Goal: Task Accomplishment & Management: Manage account settings

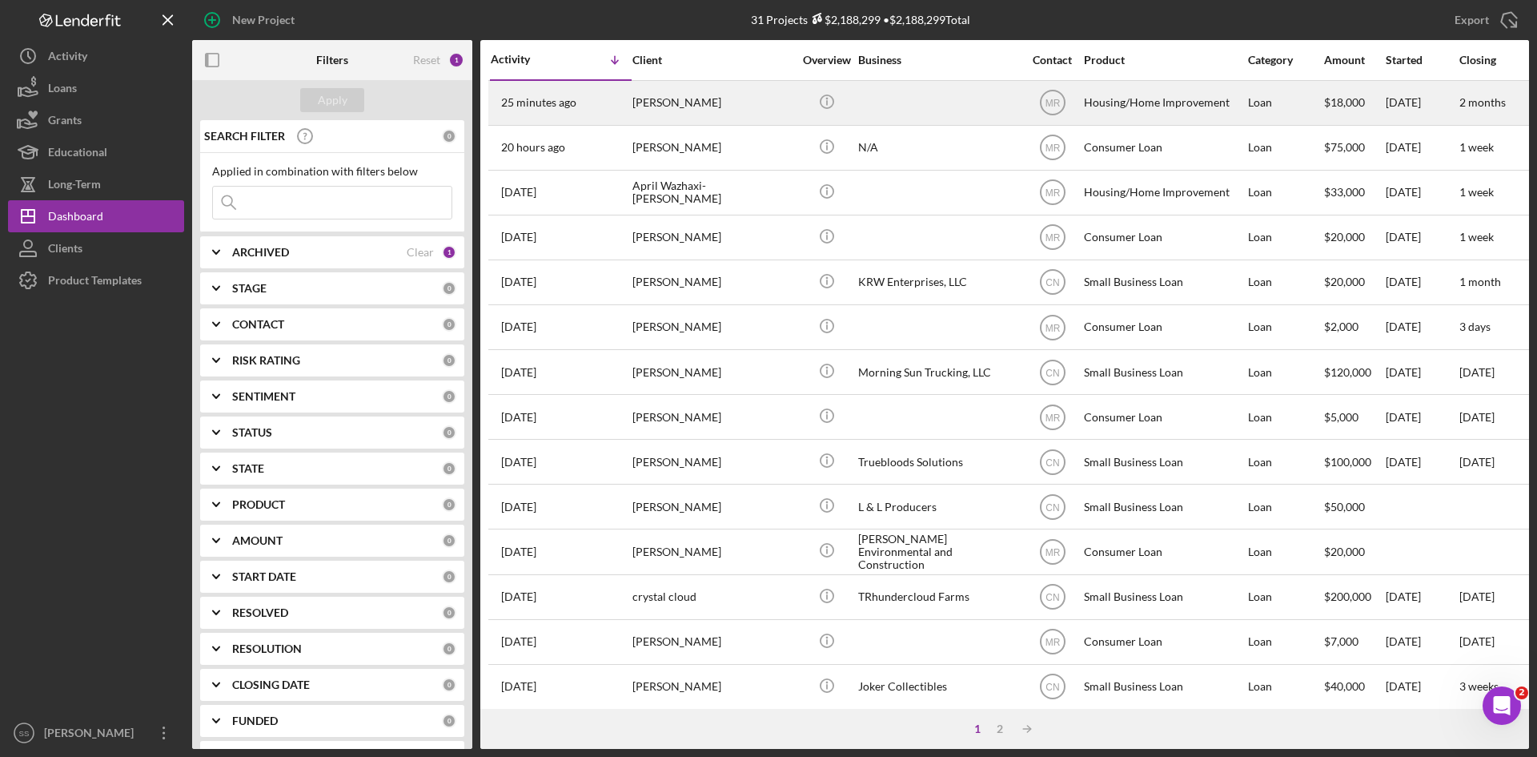
click at [649, 100] on div "[PERSON_NAME]" at bounding box center [712, 103] width 160 height 42
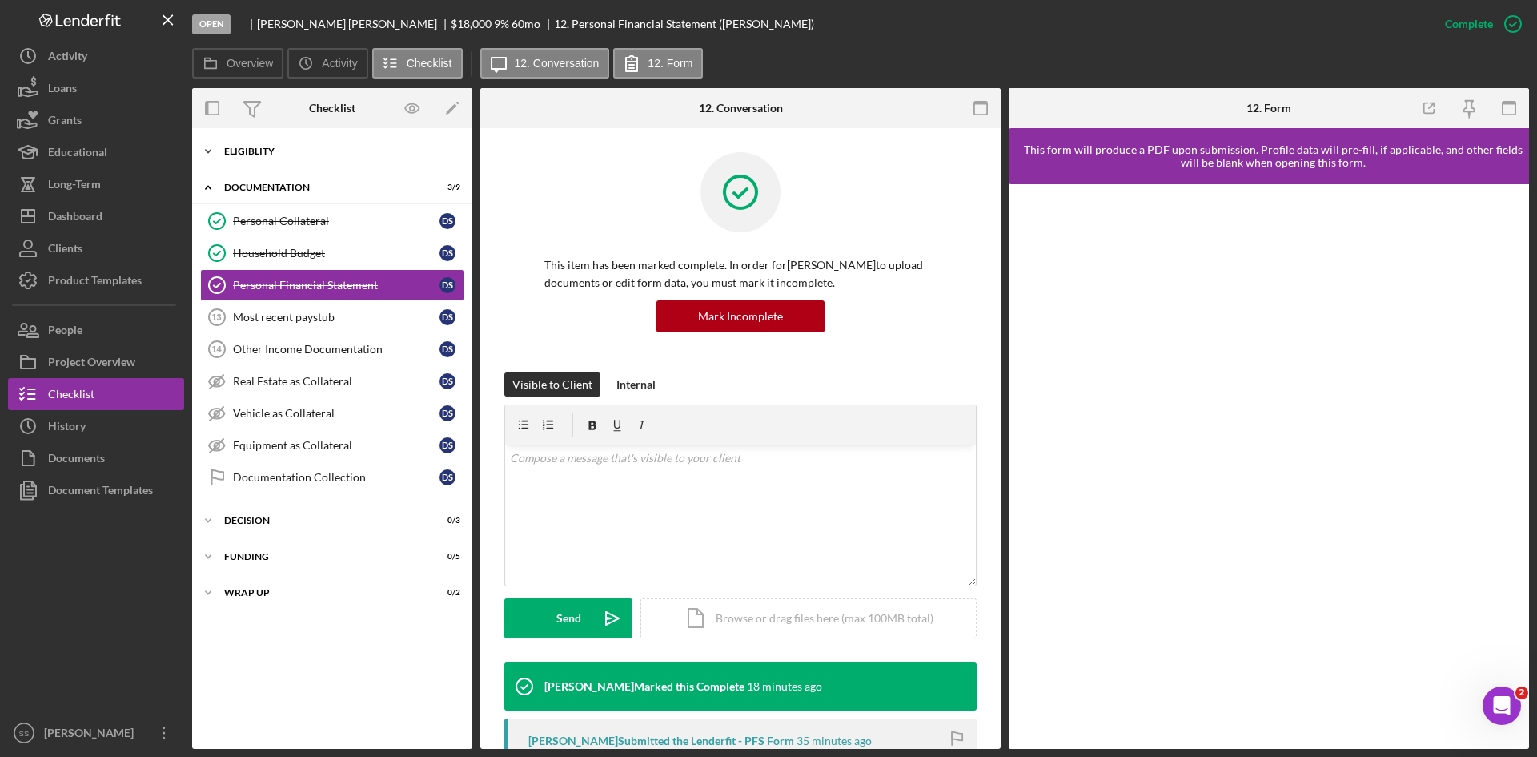
click at [216, 150] on icon "Icon/Expander" at bounding box center [208, 151] width 32 height 32
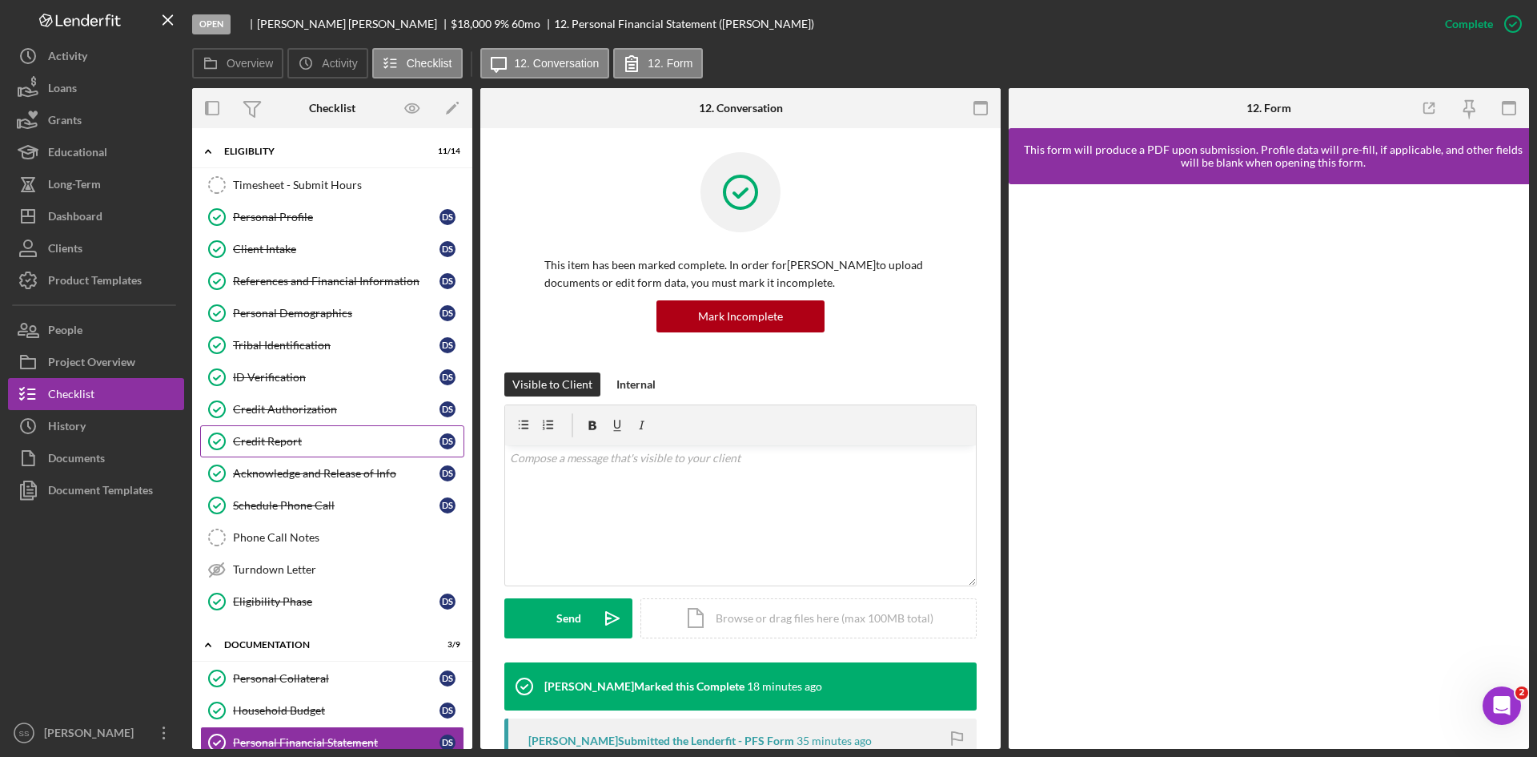
click at [276, 444] on div "Credit Report" at bounding box center [336, 441] width 207 height 13
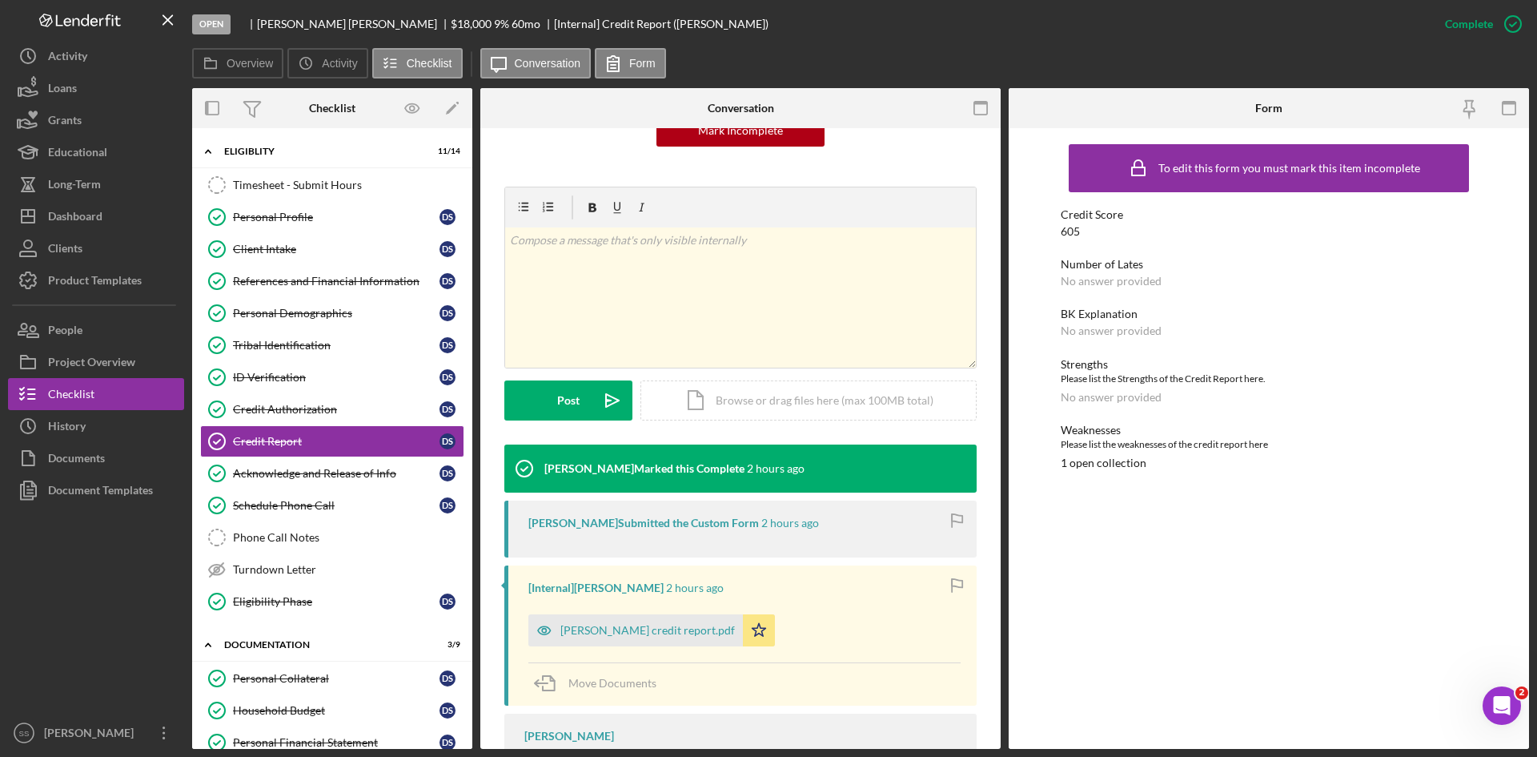
scroll to position [265, 0]
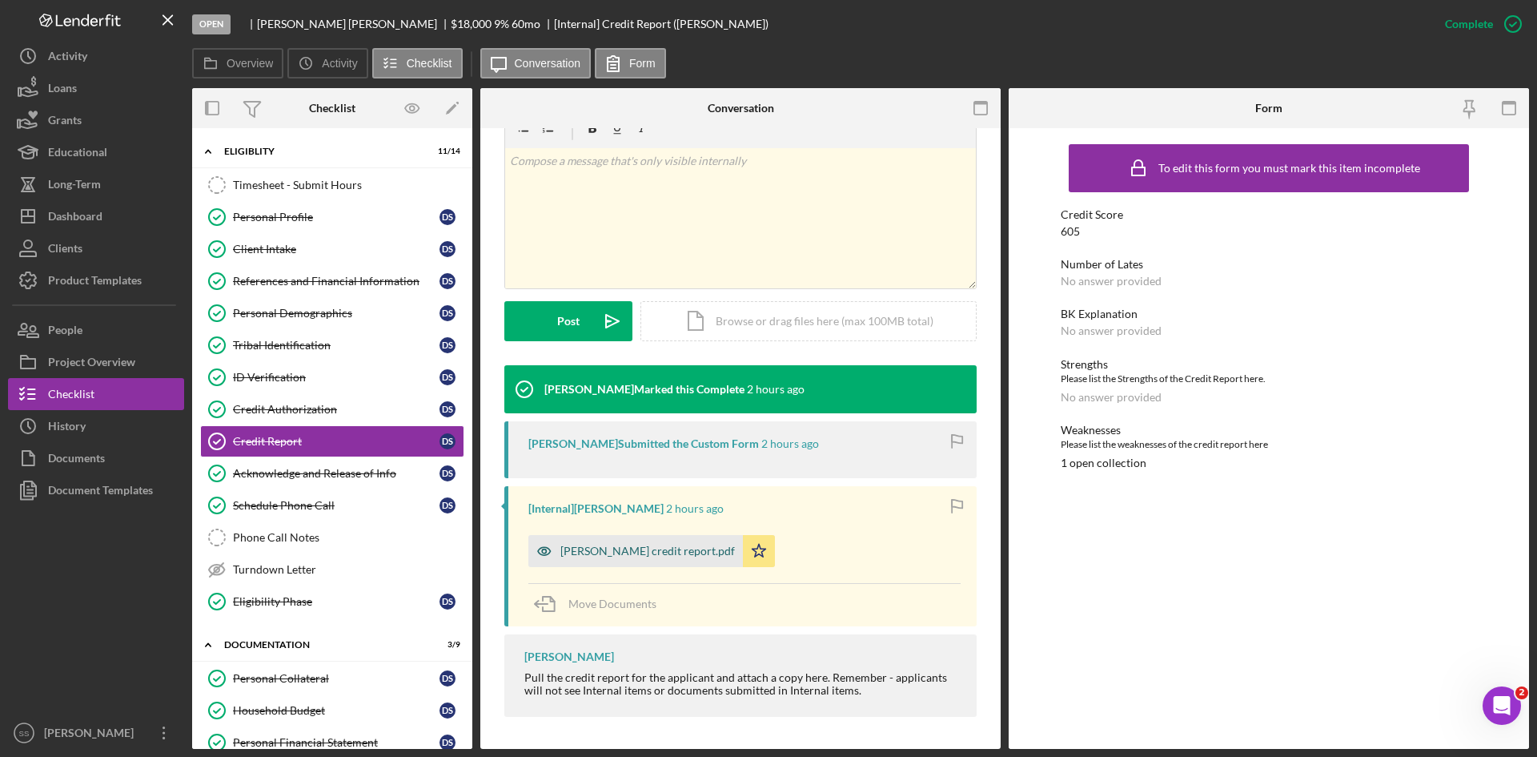
click at [625, 552] on div "[PERSON_NAME] credit report.pdf" at bounding box center [647, 550] width 175 height 13
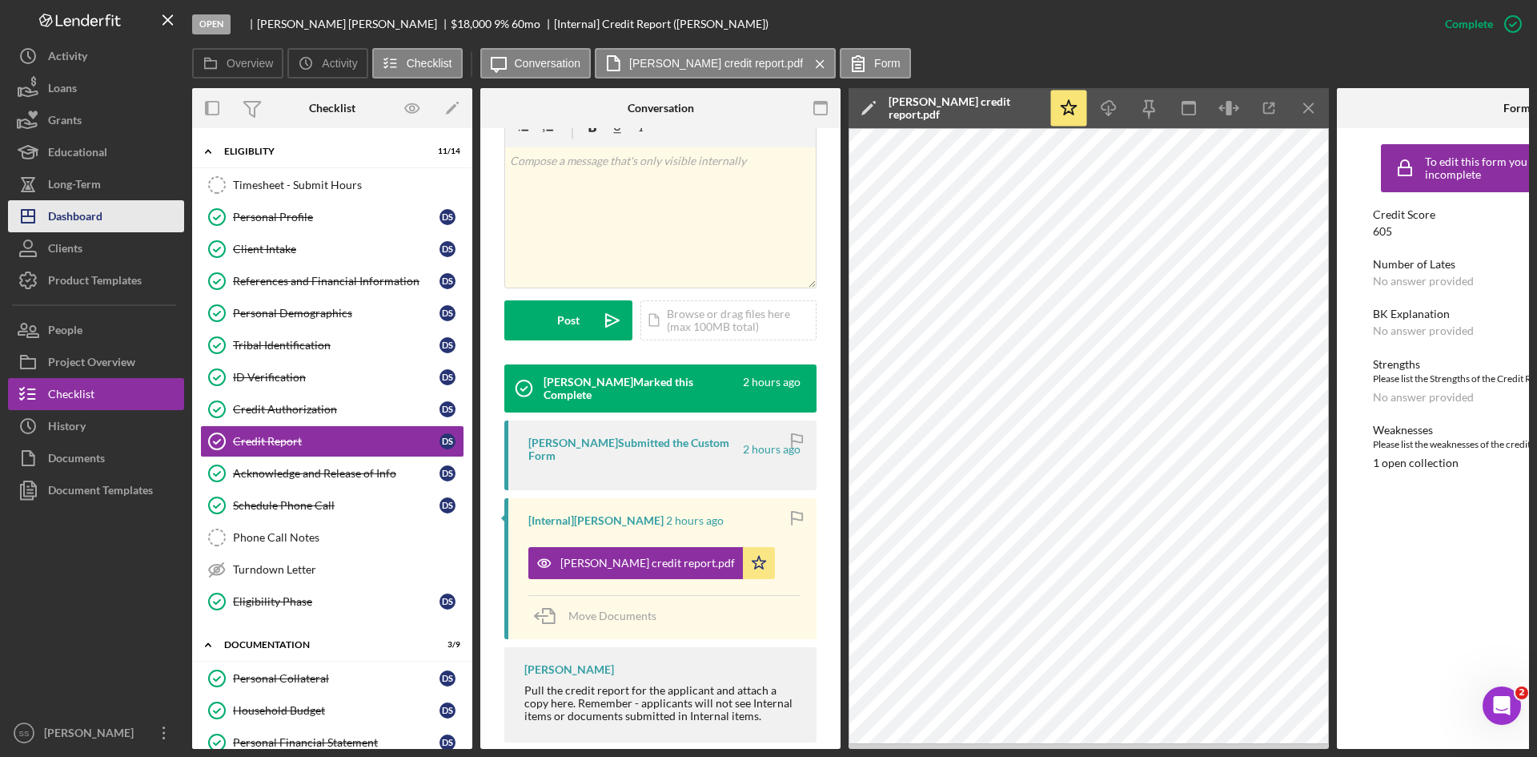
click at [107, 209] on button "Icon/Dashboard Dashboard" at bounding box center [96, 216] width 176 height 32
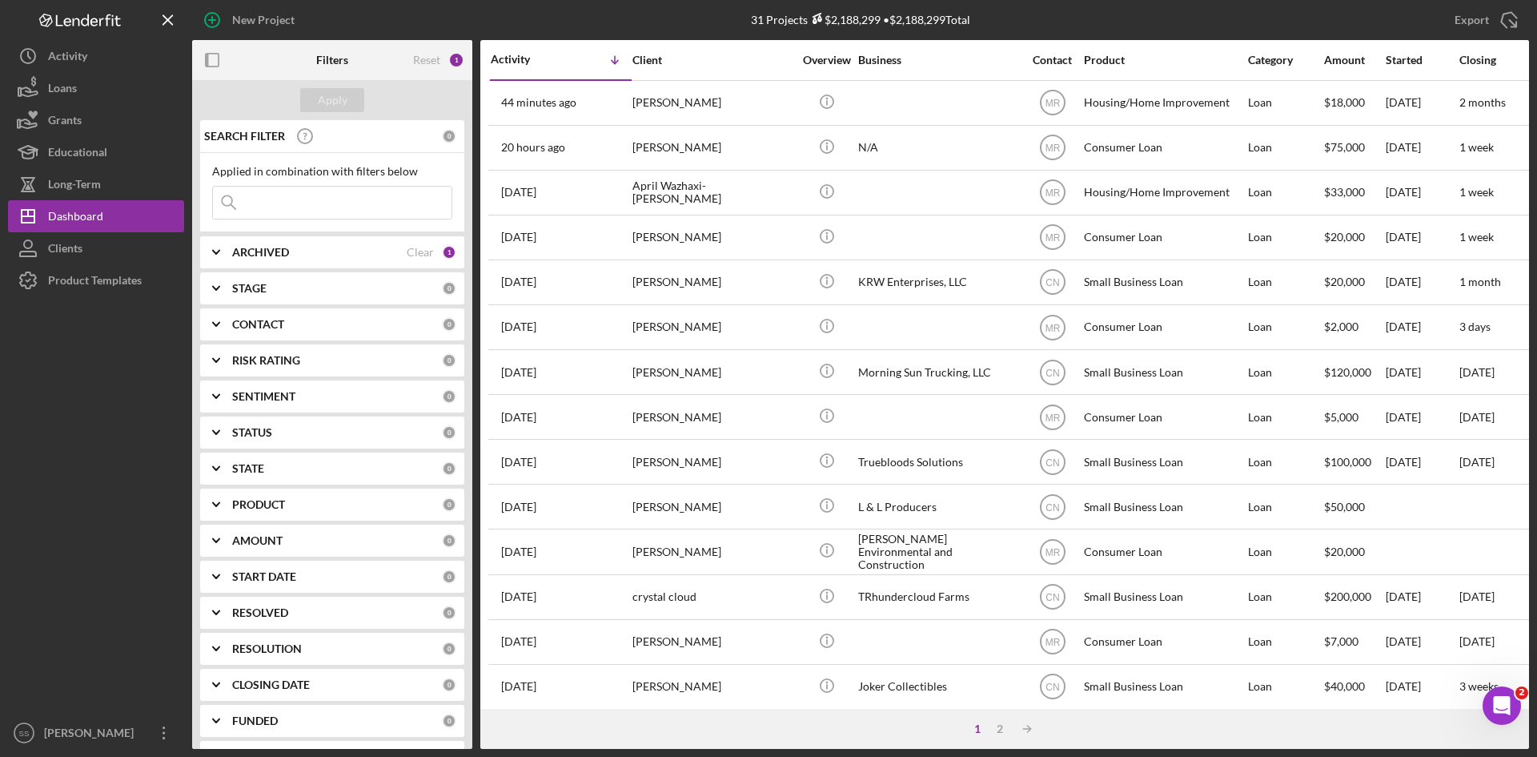
click at [443, 249] on div "1" at bounding box center [449, 252] width 14 height 14
click at [225, 346] on input "Archived" at bounding box center [221, 343] width 16 height 16
checkbox input "true"
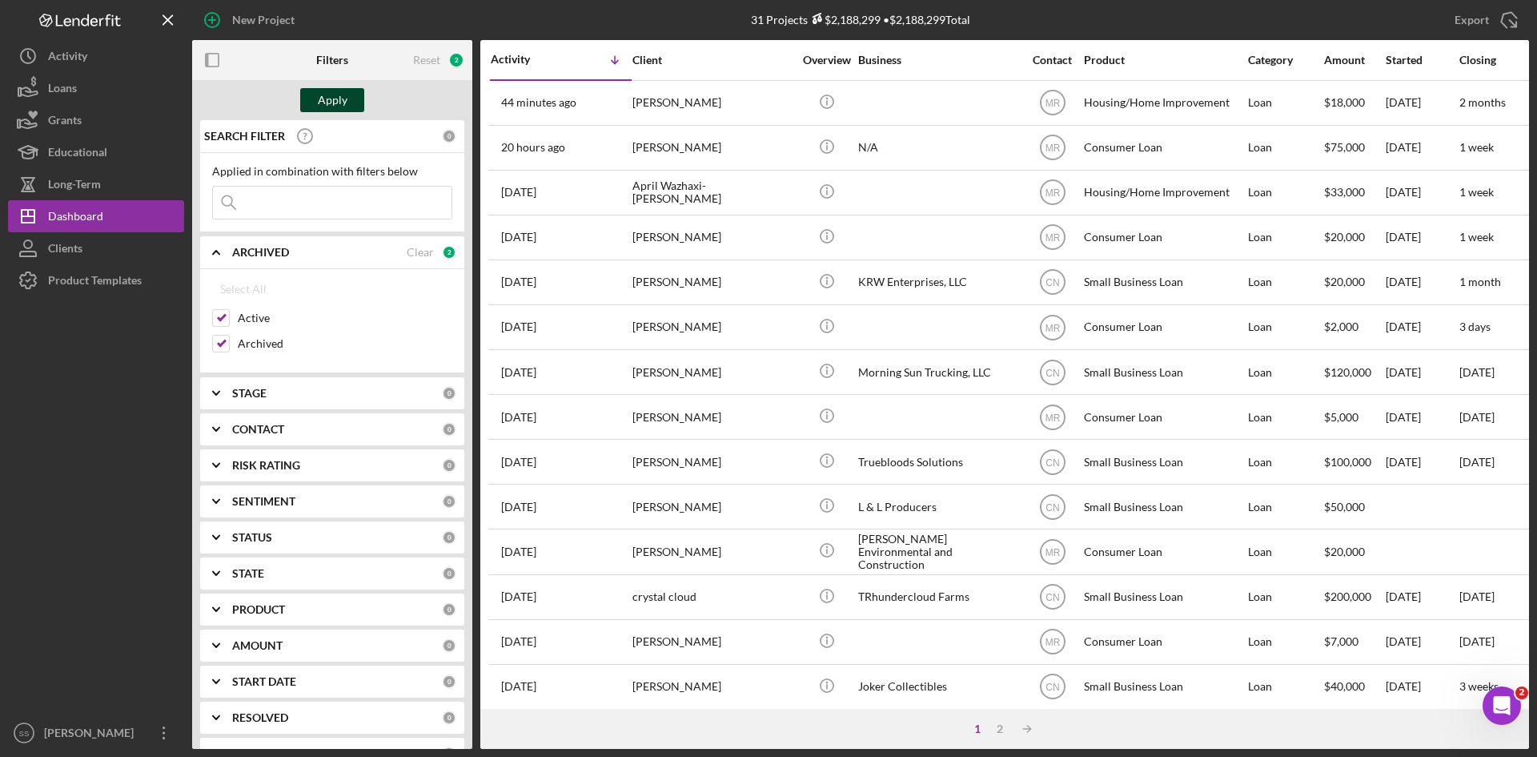
click at [330, 98] on div "Apply" at bounding box center [333, 100] width 30 height 24
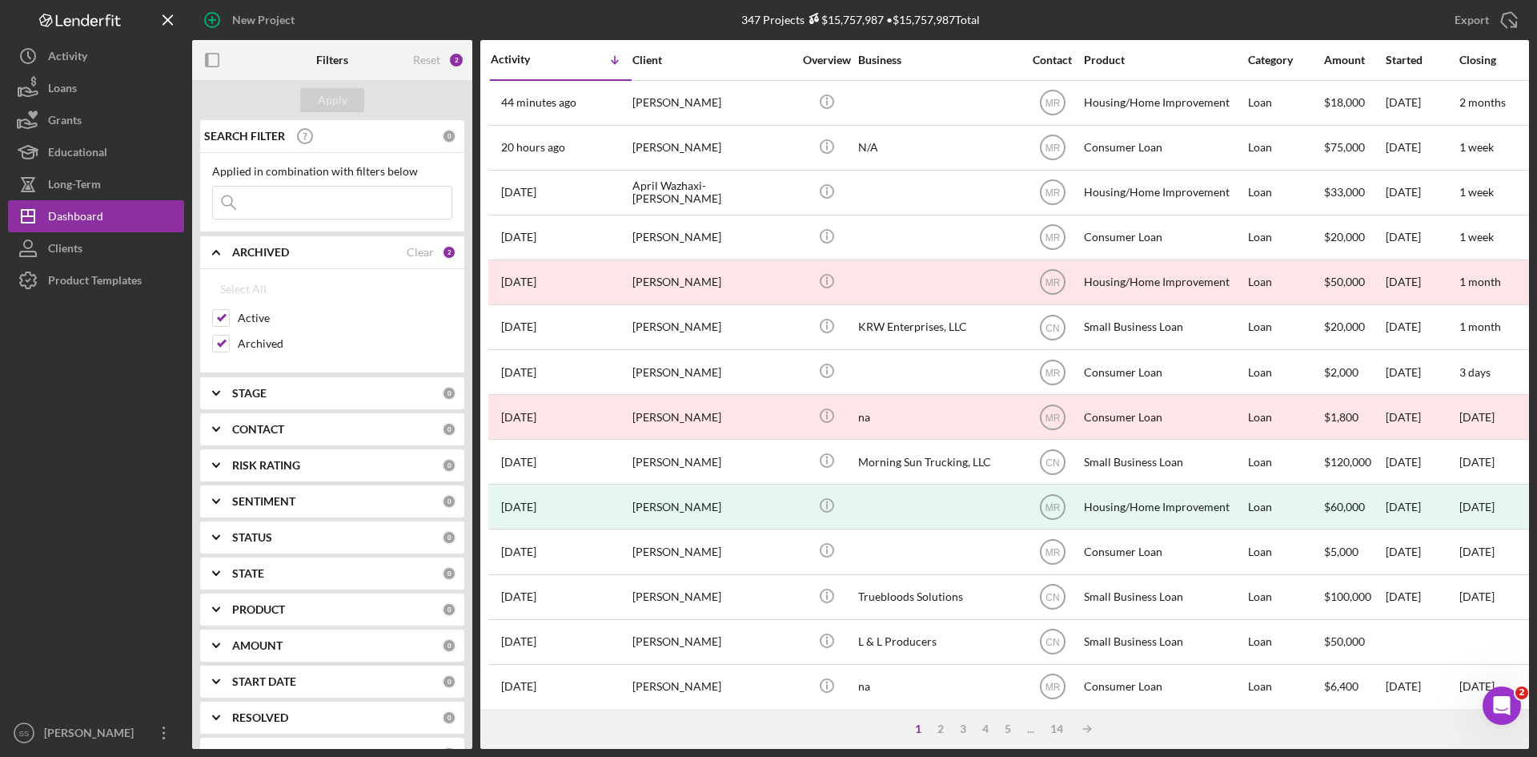
click at [287, 207] on input at bounding box center [332, 203] width 239 height 32
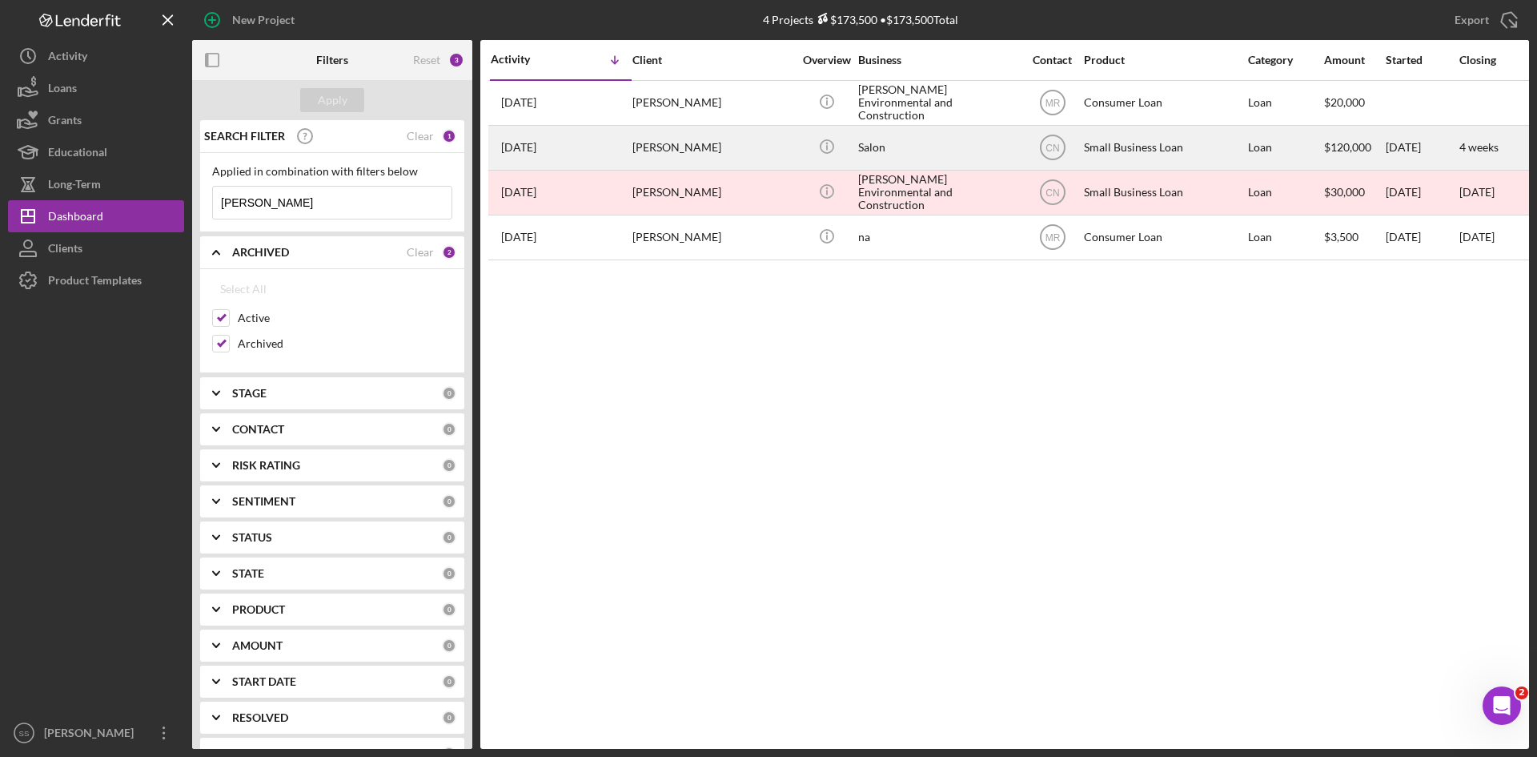
type input "[PERSON_NAME]"
click at [710, 139] on div "[PERSON_NAME]" at bounding box center [712, 147] width 160 height 42
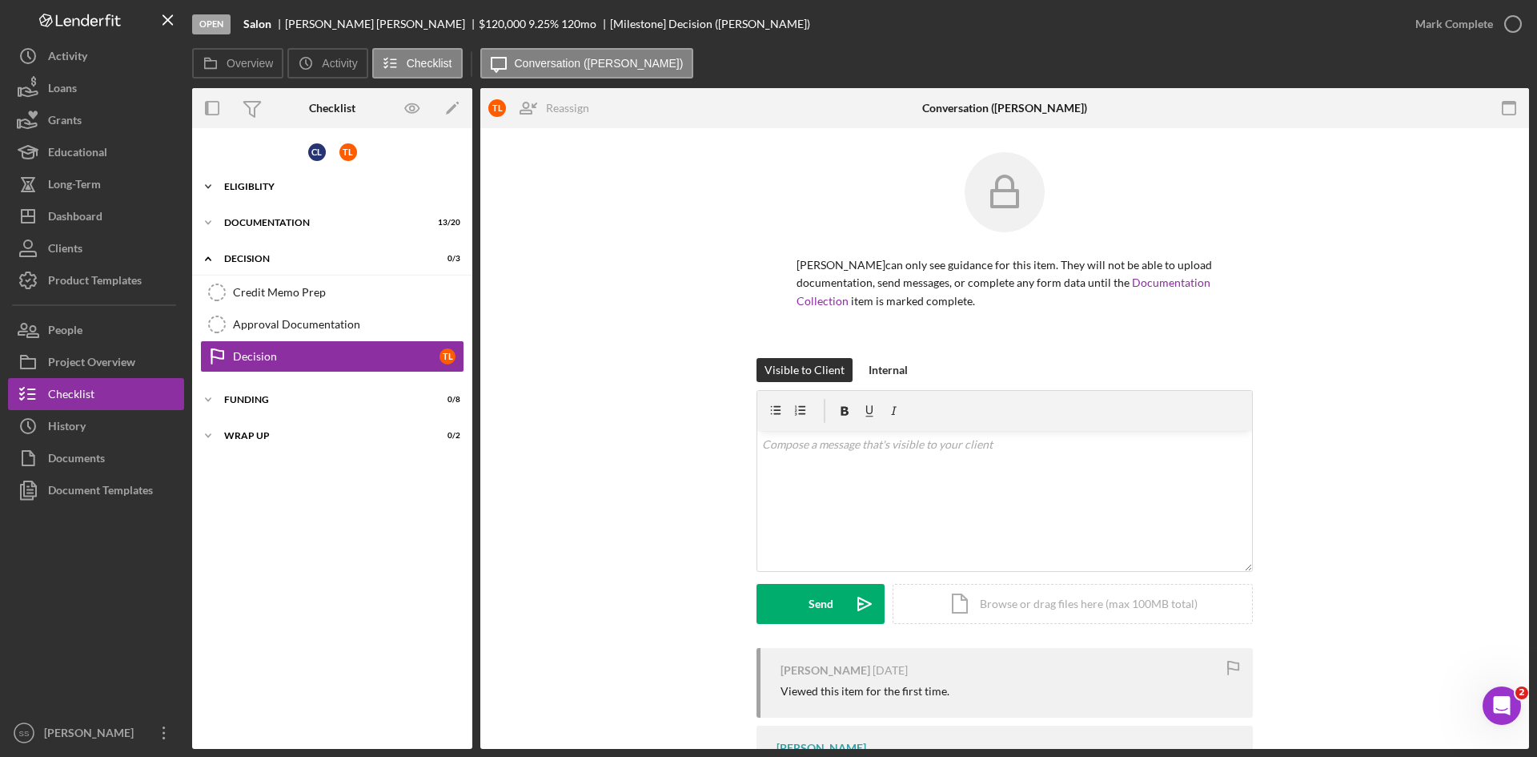
click at [206, 184] on icon "Icon/Expander" at bounding box center [208, 187] width 32 height 32
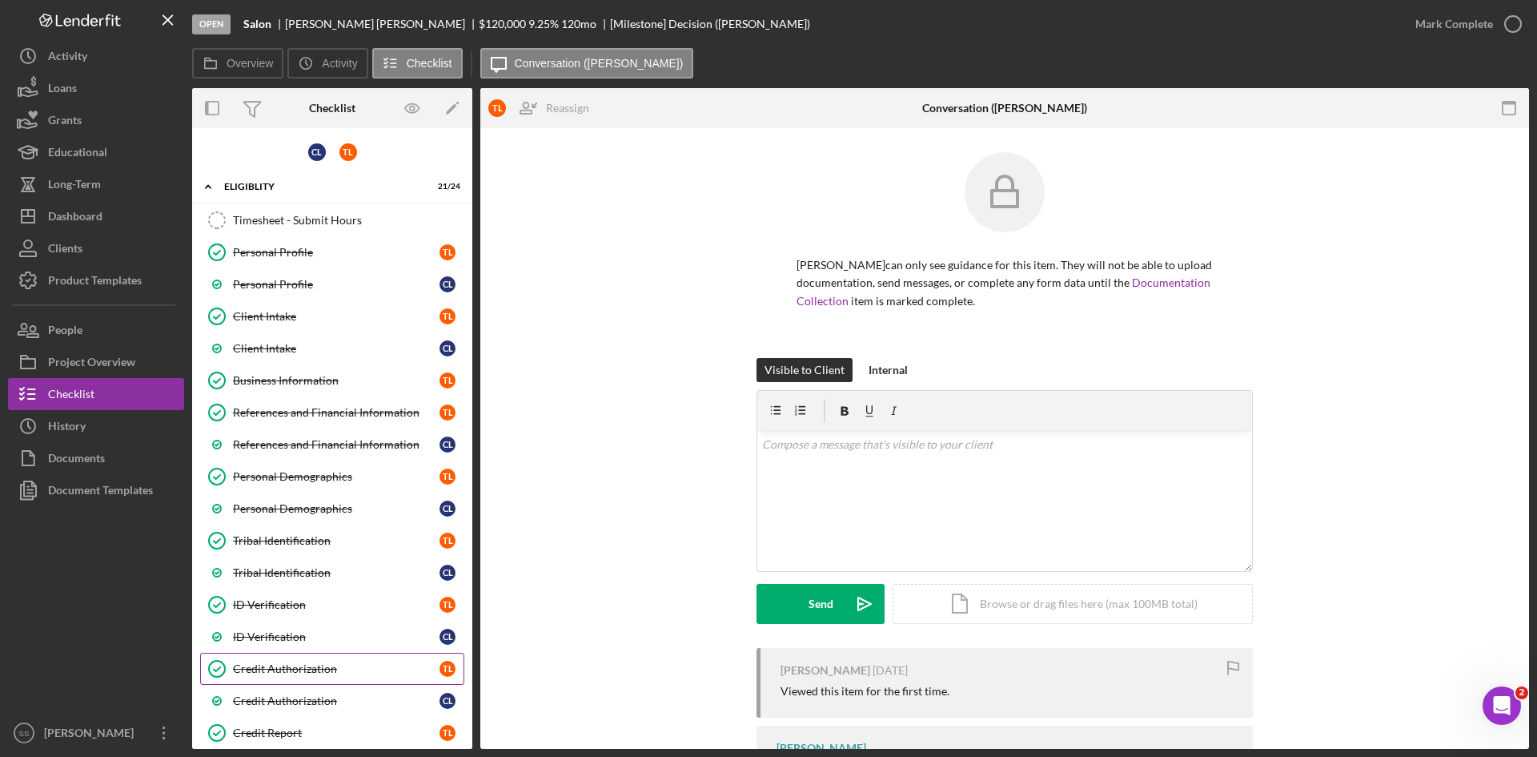
scroll to position [214, 0]
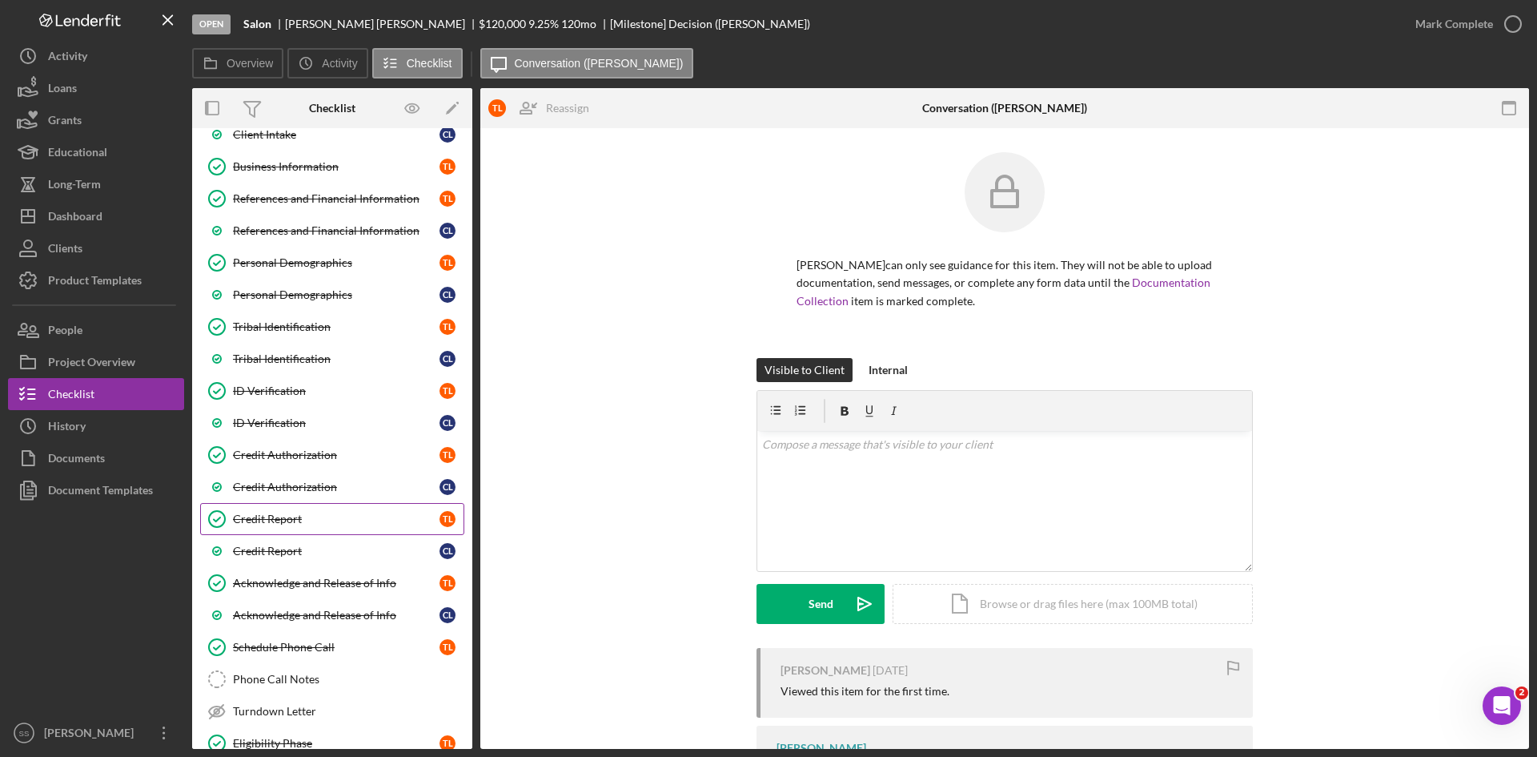
click at [274, 523] on div "Credit Report" at bounding box center [336, 518] width 207 height 13
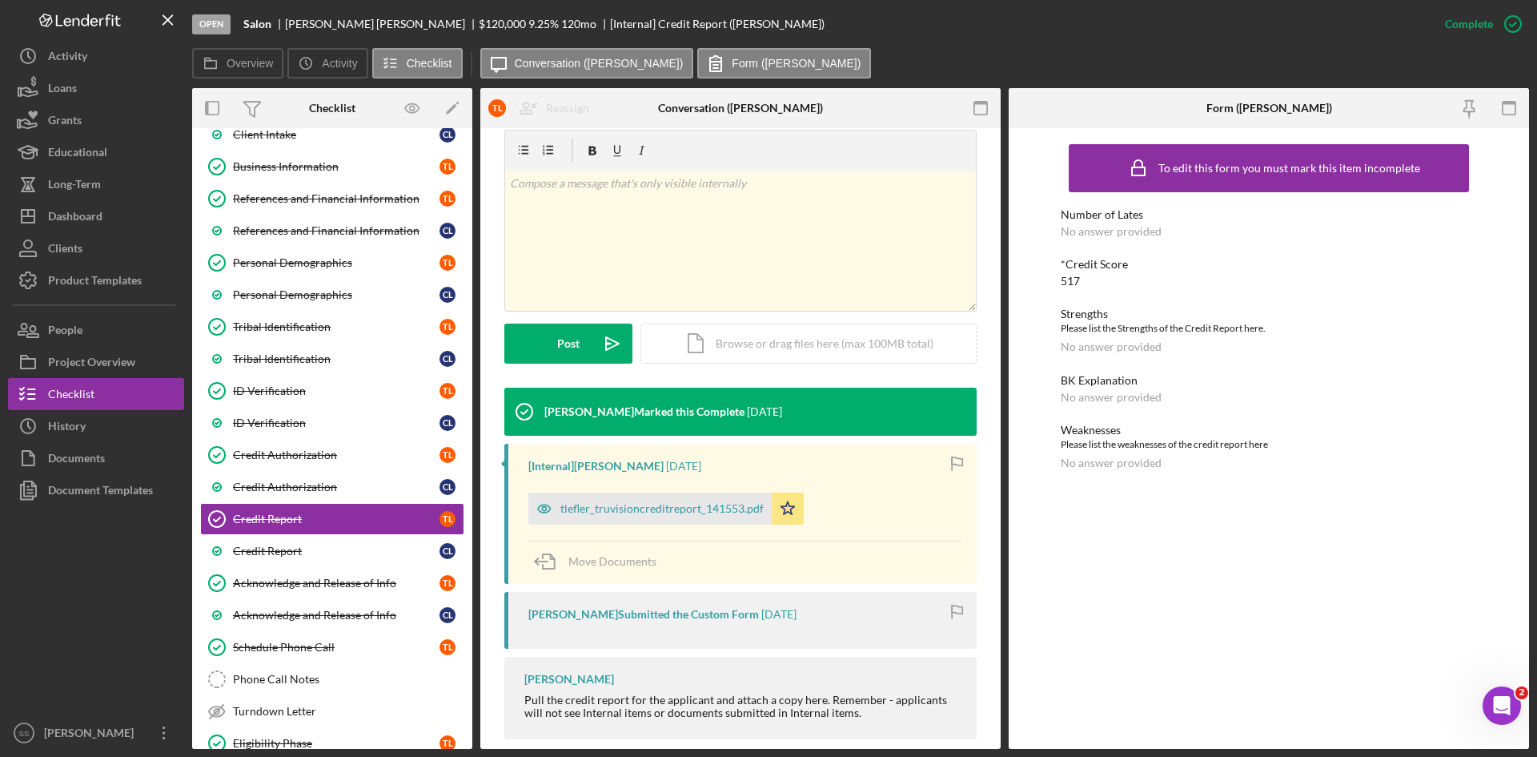
scroll to position [265, 0]
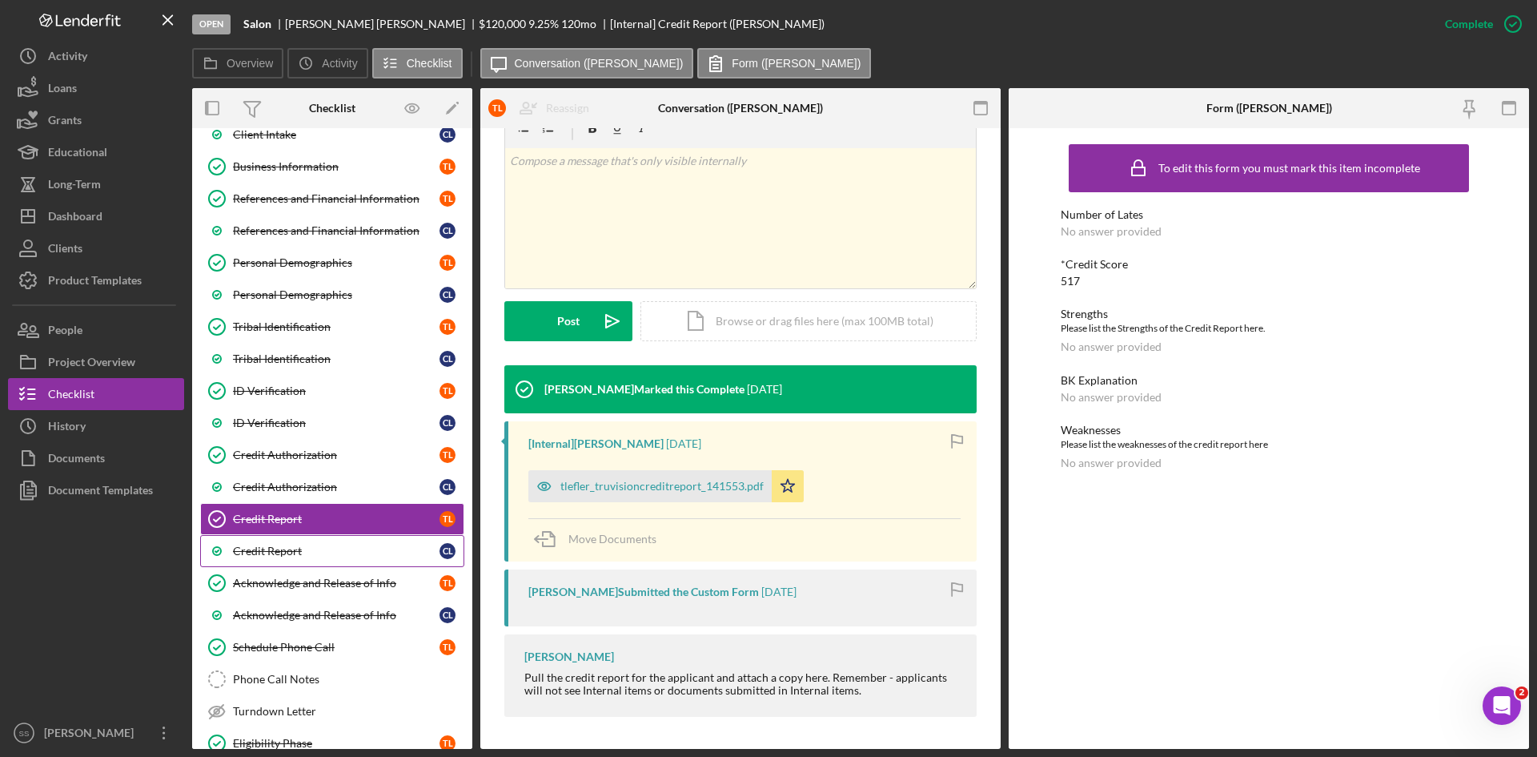
click at [275, 548] on div "Credit Report" at bounding box center [336, 550] width 207 height 13
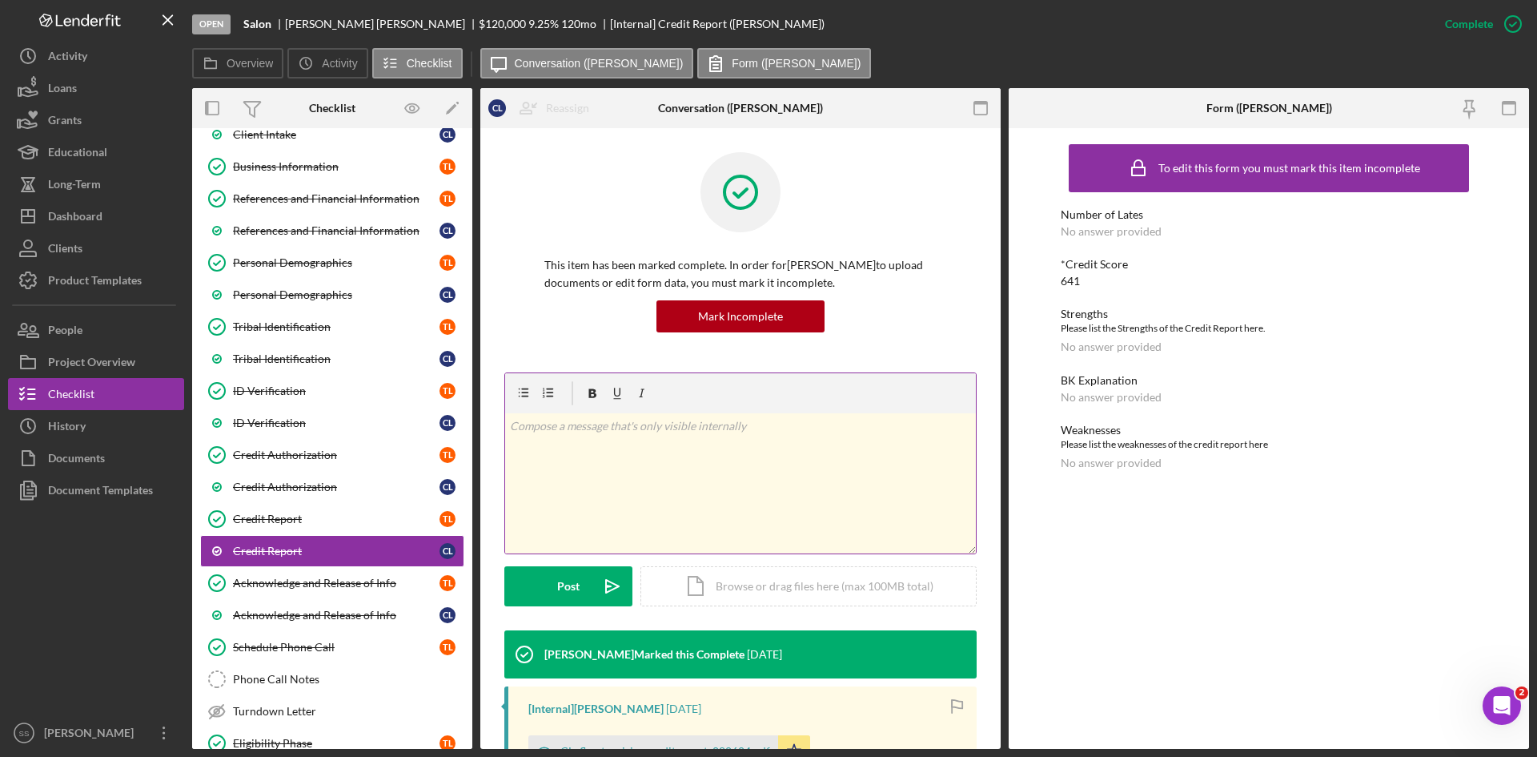
scroll to position [265, 0]
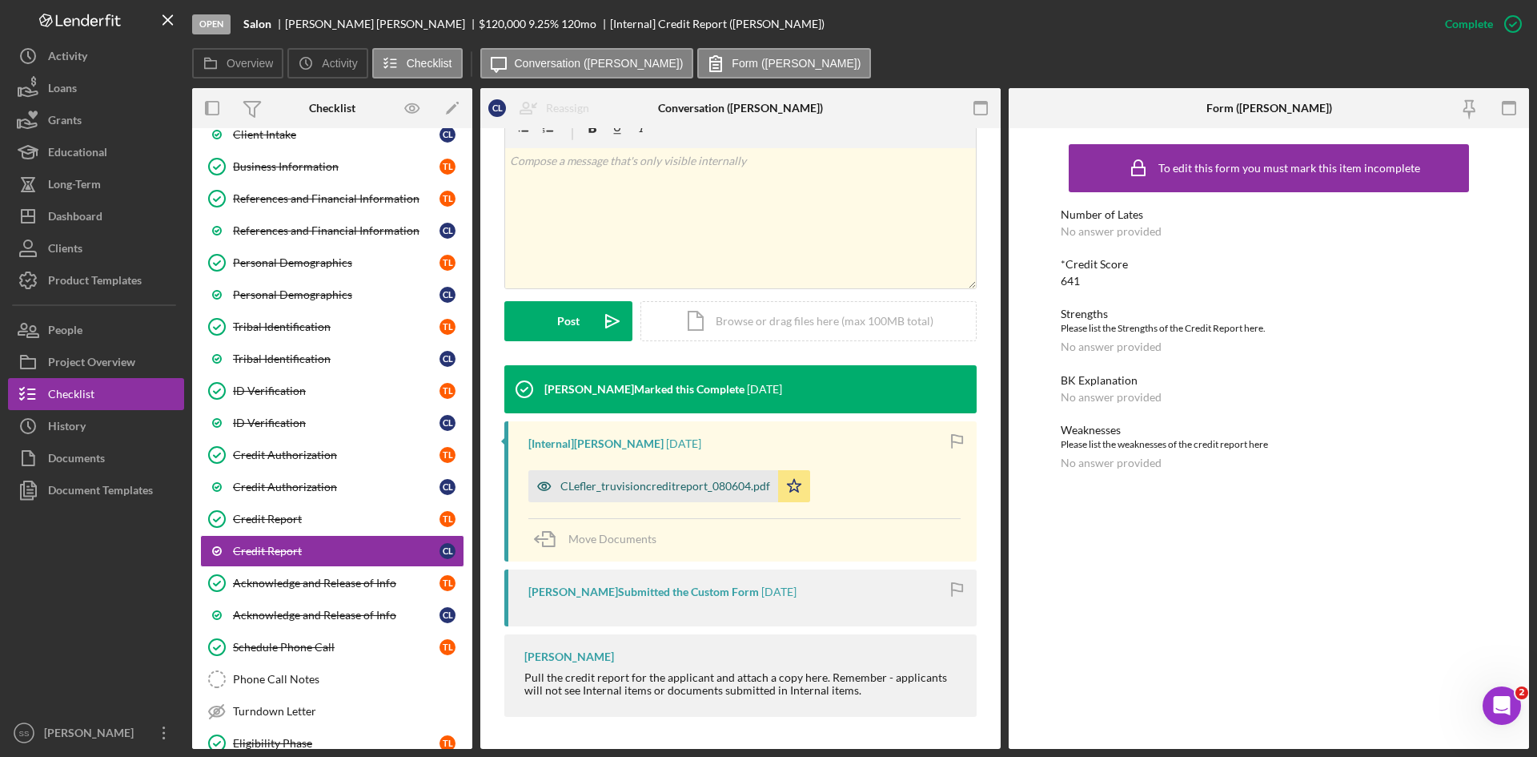
click at [669, 489] on div "CLefler_truvisioncreditreport_080604.pdf" at bounding box center [665, 486] width 210 height 13
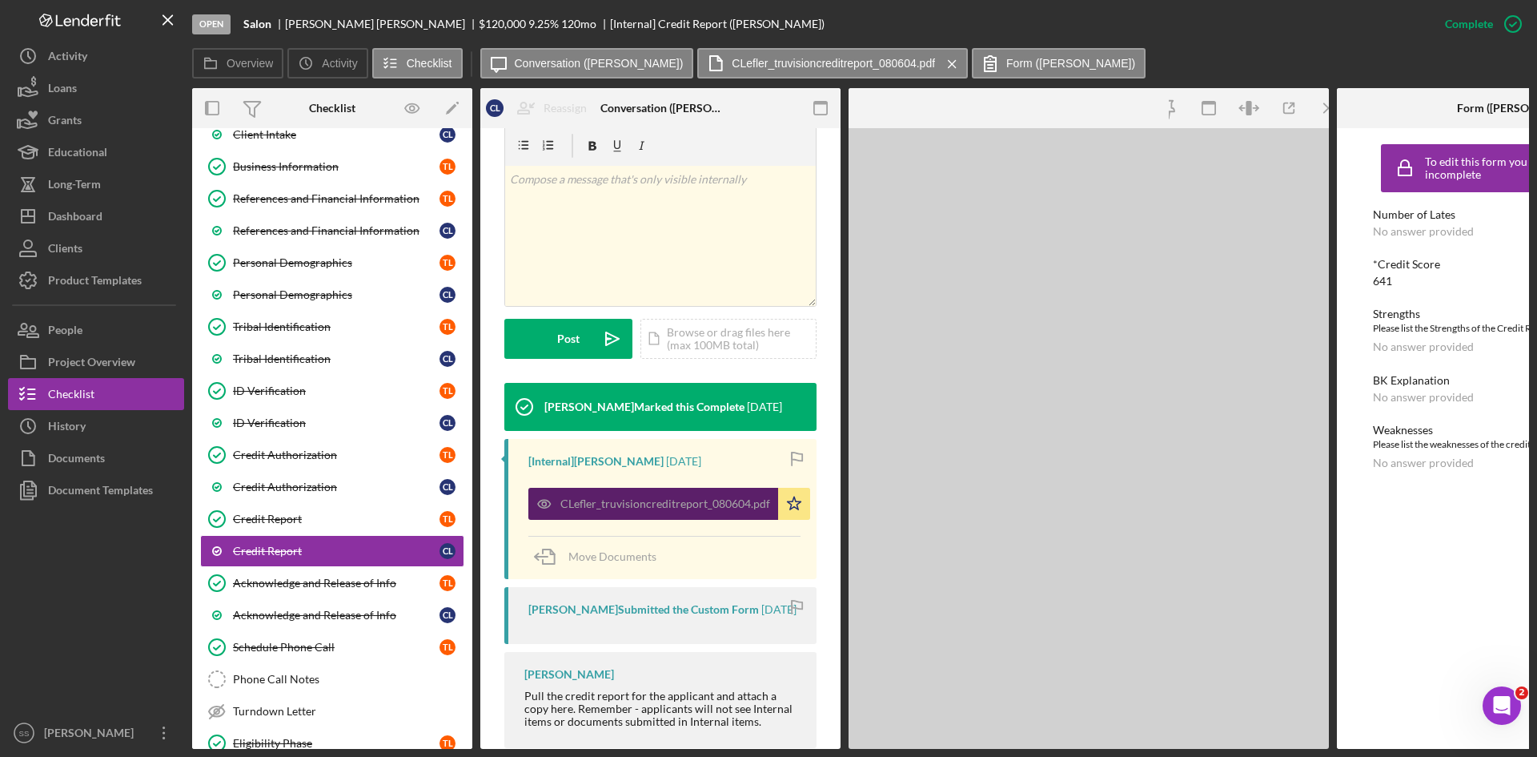
scroll to position [283, 0]
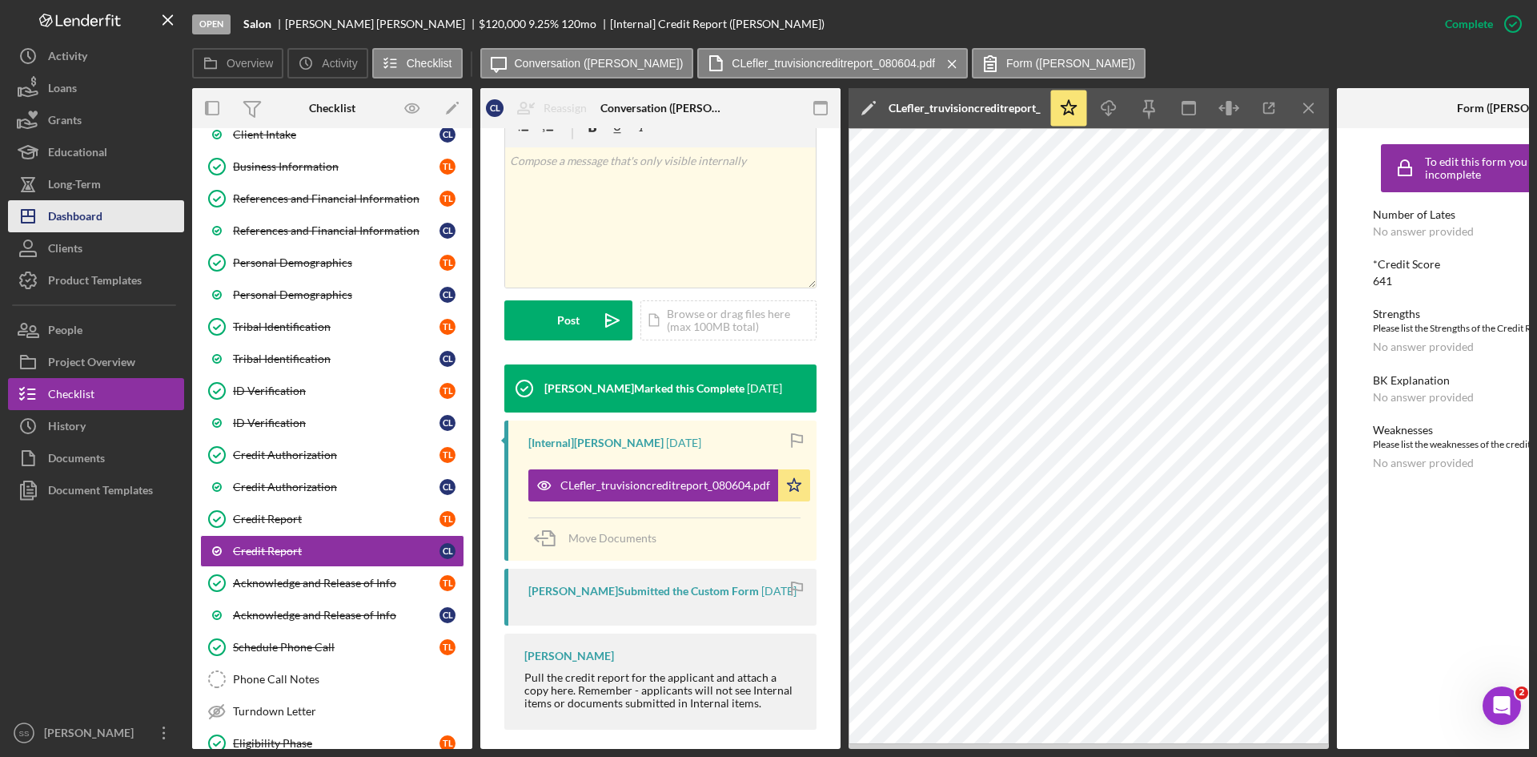
click at [88, 204] on div "Dashboard" at bounding box center [75, 218] width 54 height 36
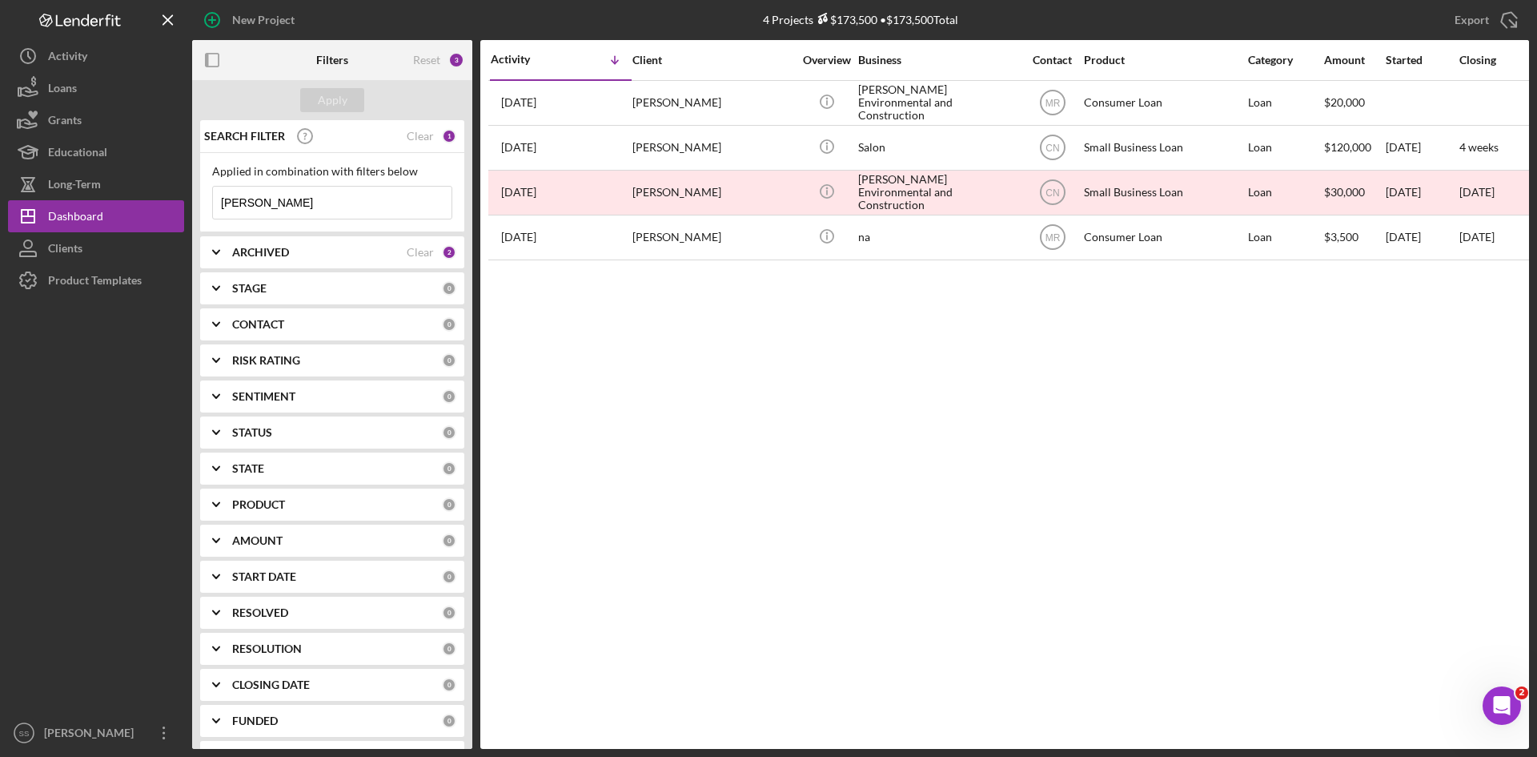
click at [442, 248] on div "2" at bounding box center [449, 252] width 14 height 14
click at [223, 344] on input "Archived" at bounding box center [221, 343] width 16 height 16
checkbox input "false"
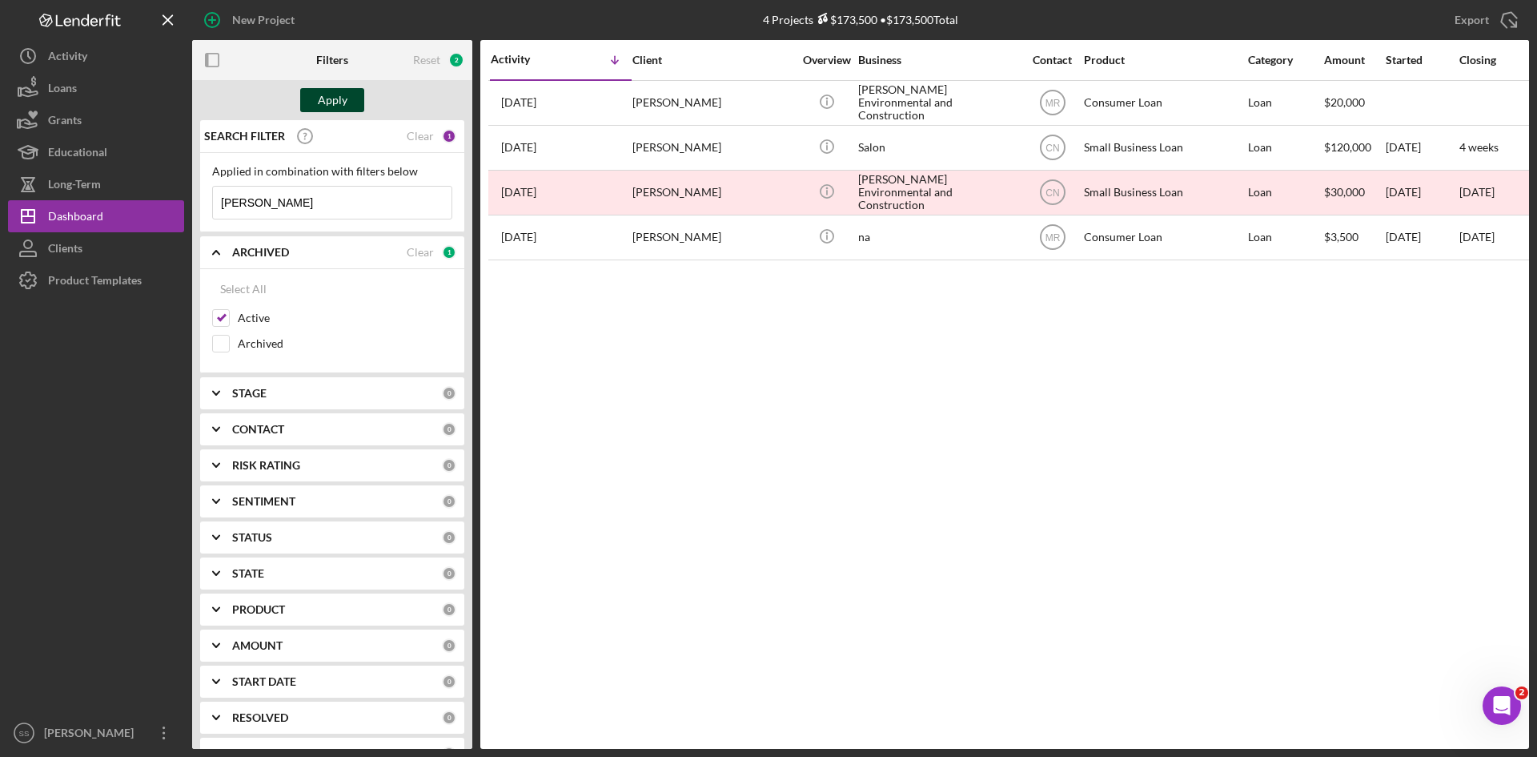
click at [339, 96] on div "Apply" at bounding box center [333, 100] width 30 height 24
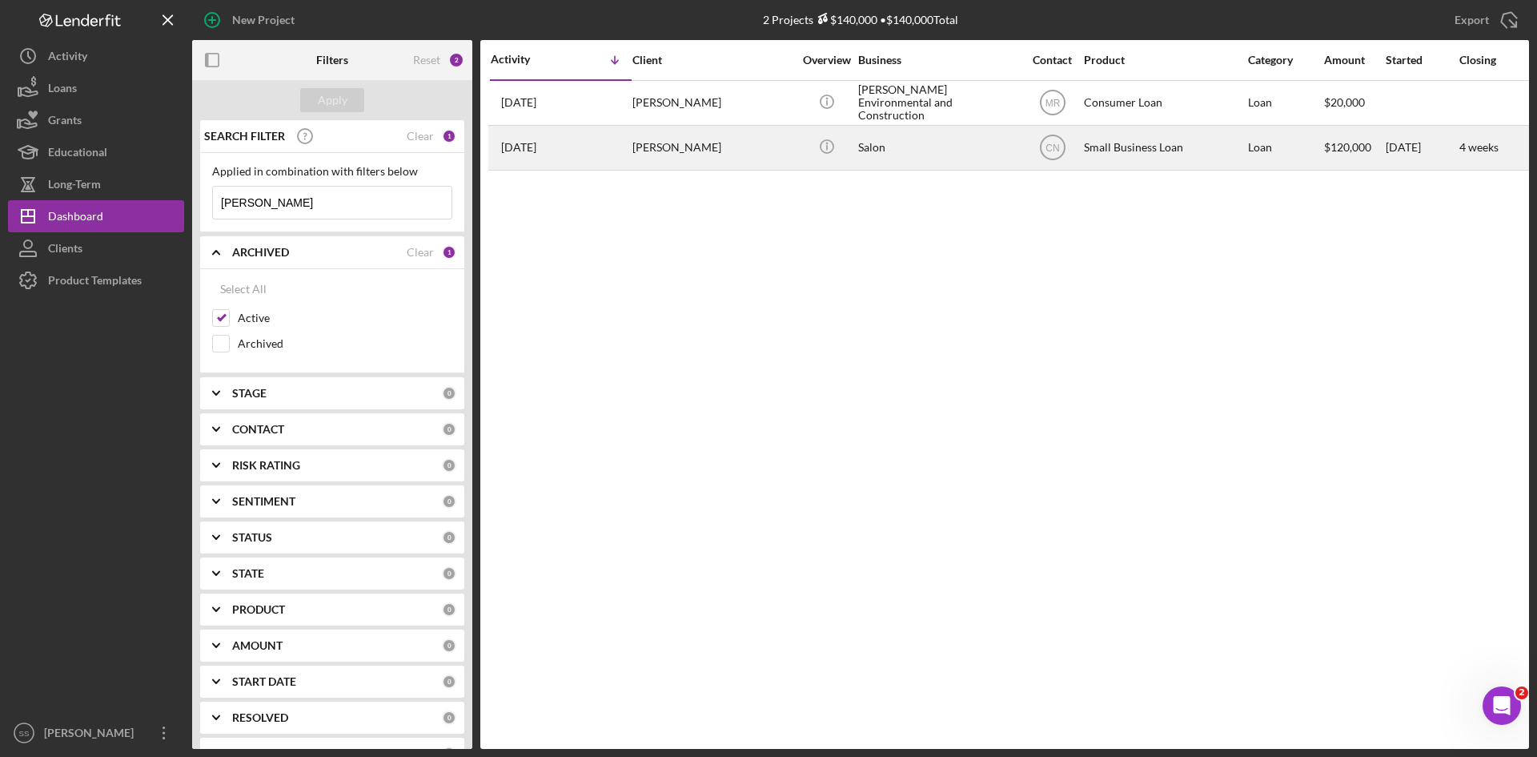
click at [695, 144] on div "[PERSON_NAME]" at bounding box center [712, 147] width 160 height 42
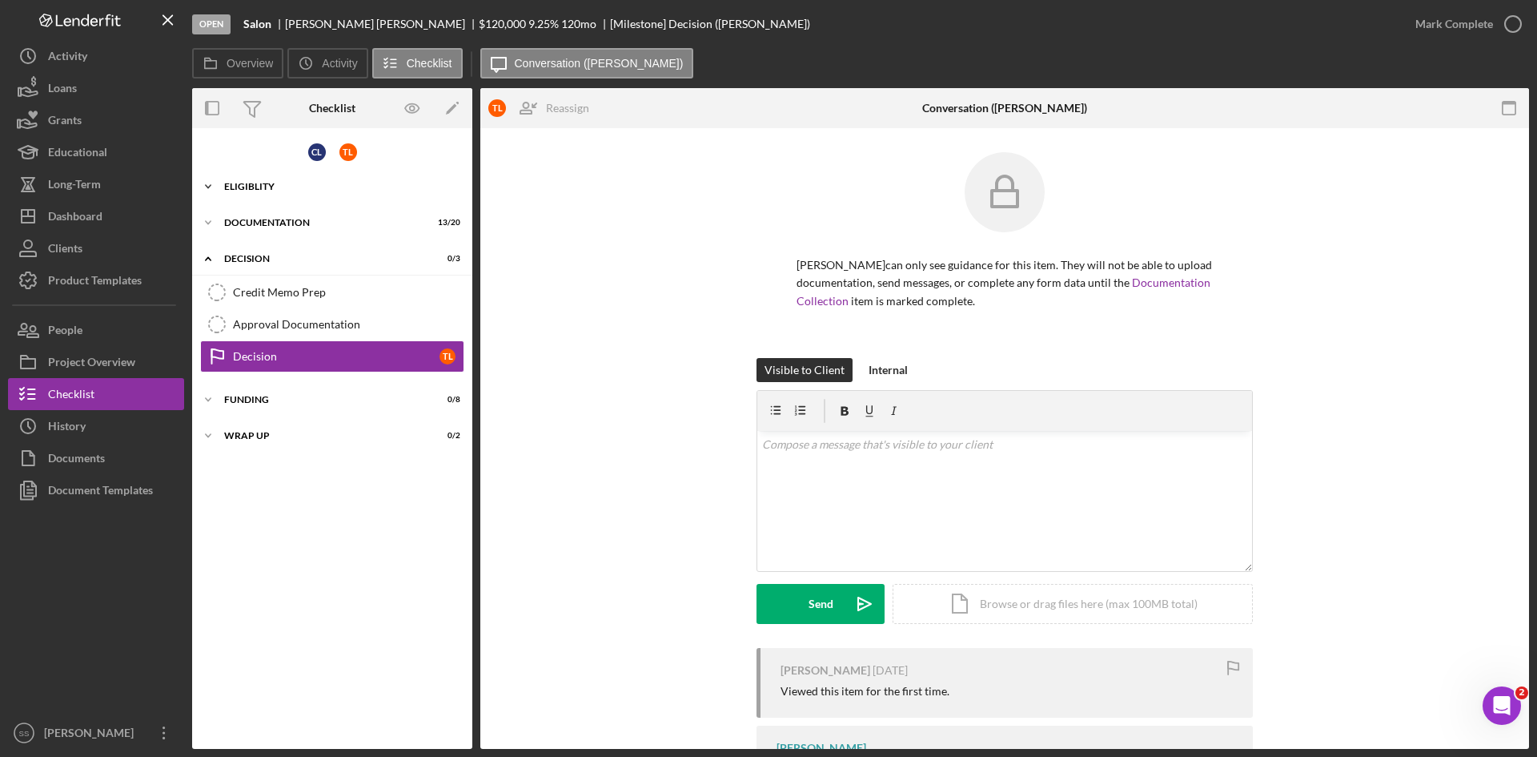
click at [212, 189] on icon "Icon/Expander" at bounding box center [208, 187] width 32 height 32
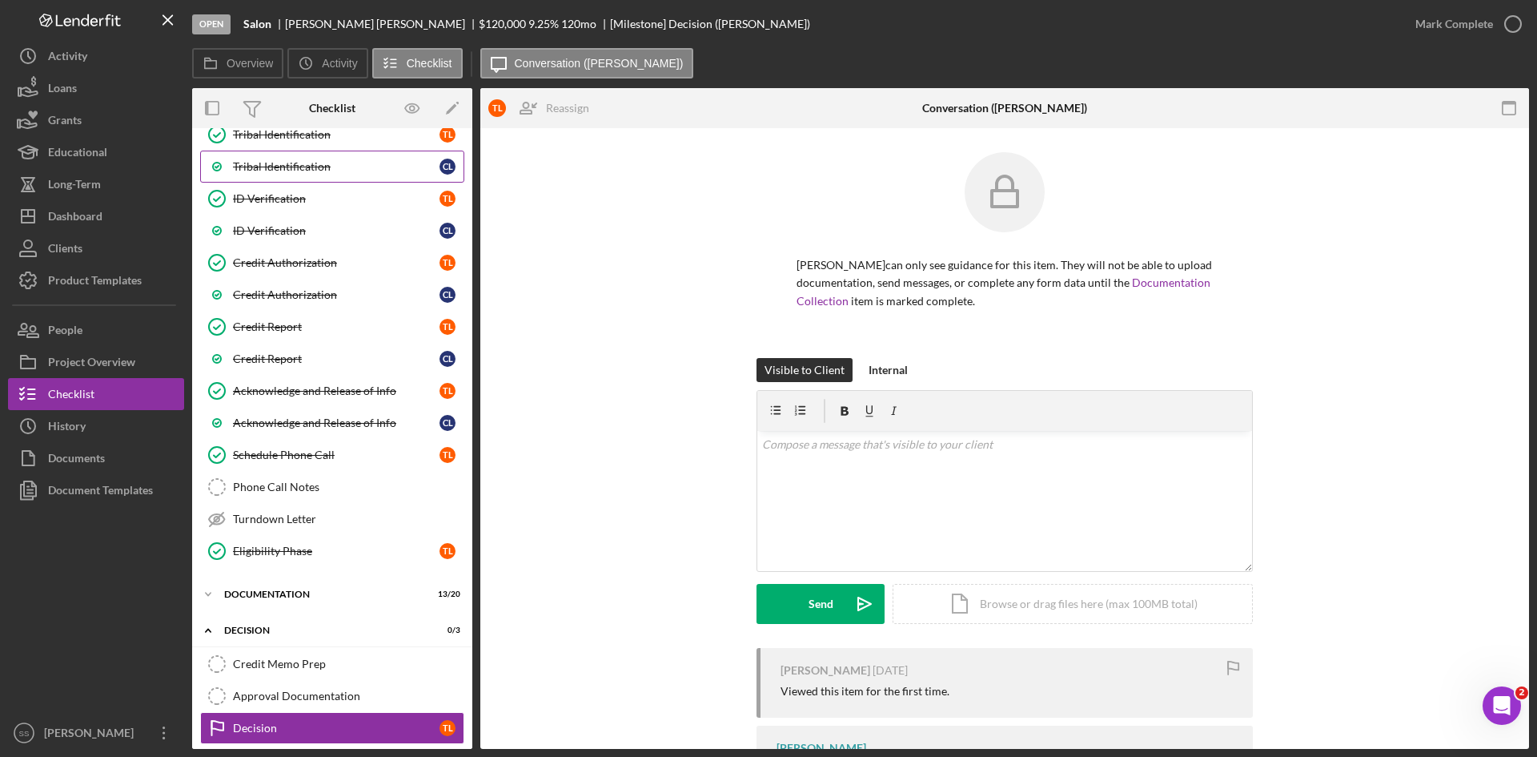
scroll to position [427, 0]
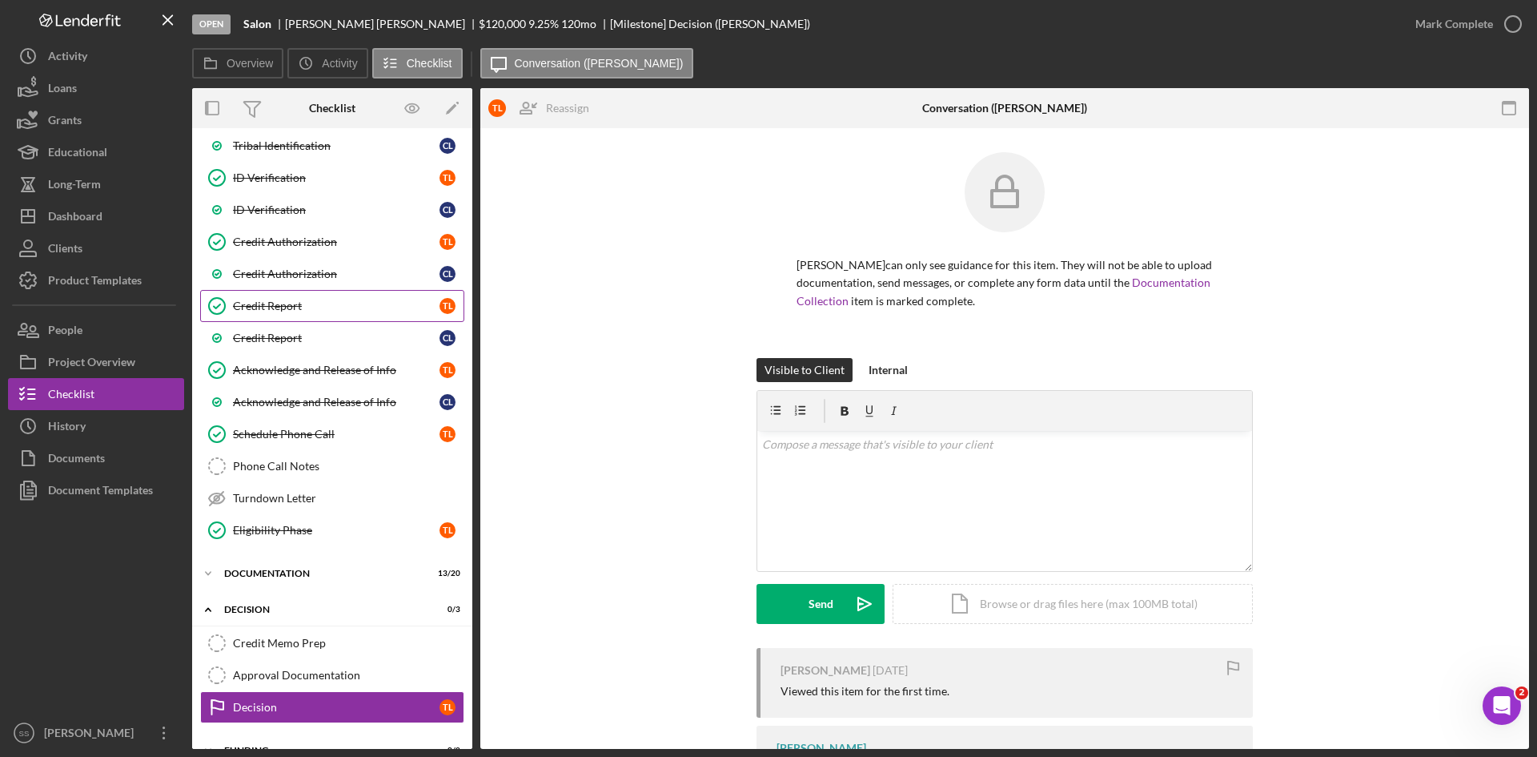
click at [277, 303] on div "Credit Report" at bounding box center [336, 305] width 207 height 13
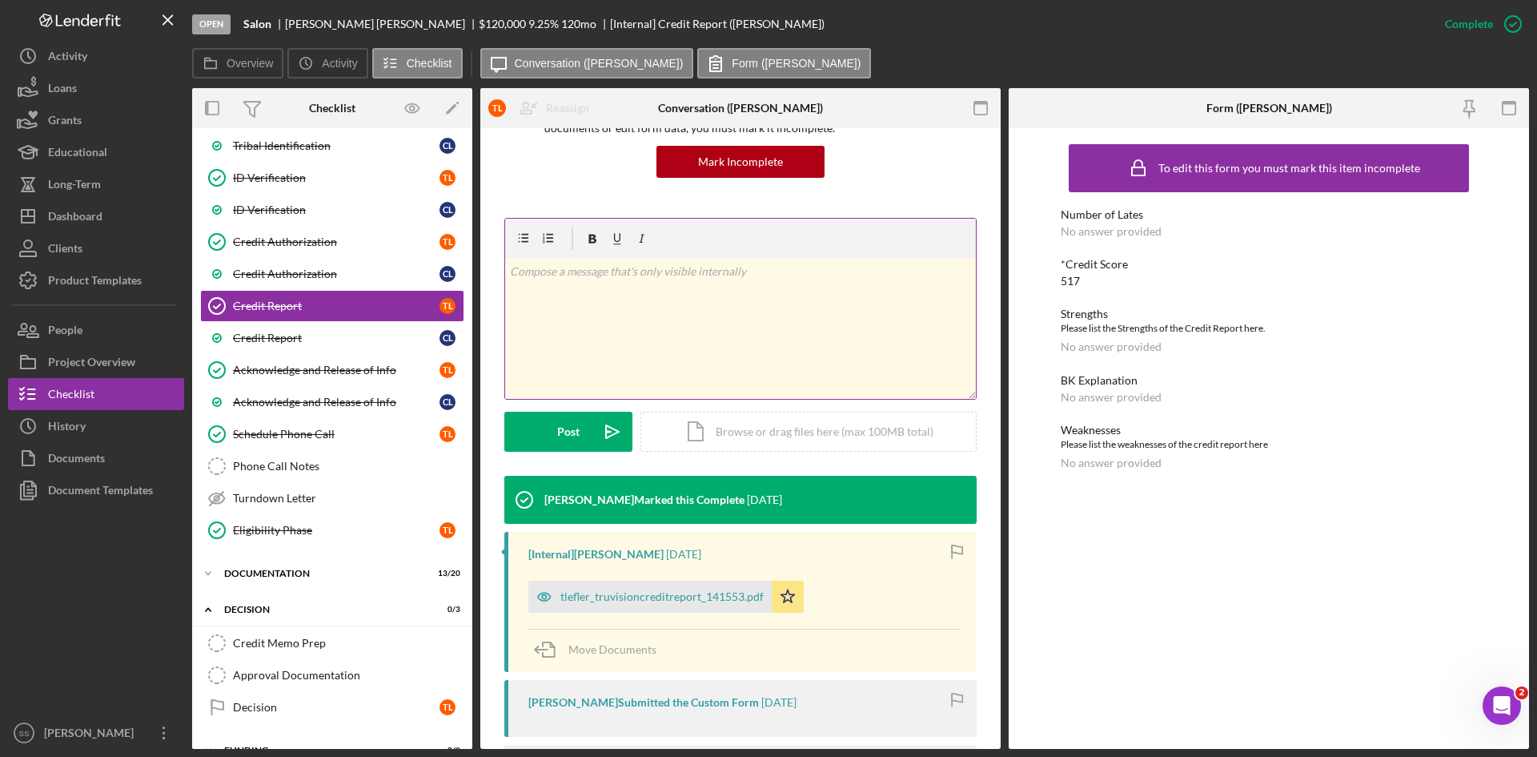
scroll to position [214, 0]
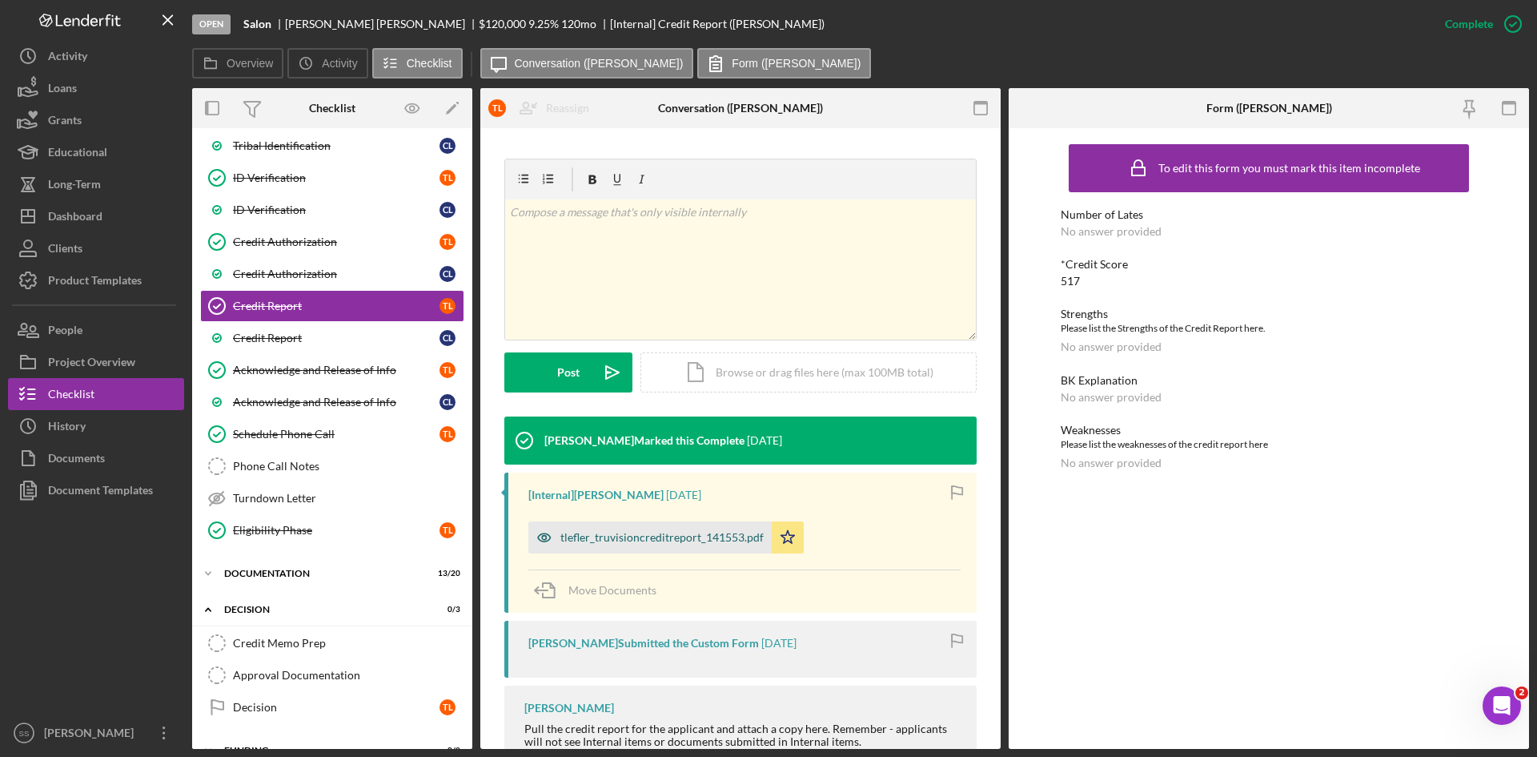
click at [624, 532] on div "tlefler_truvisioncreditreport_141553.pdf" at bounding box center [661, 537] width 203 height 13
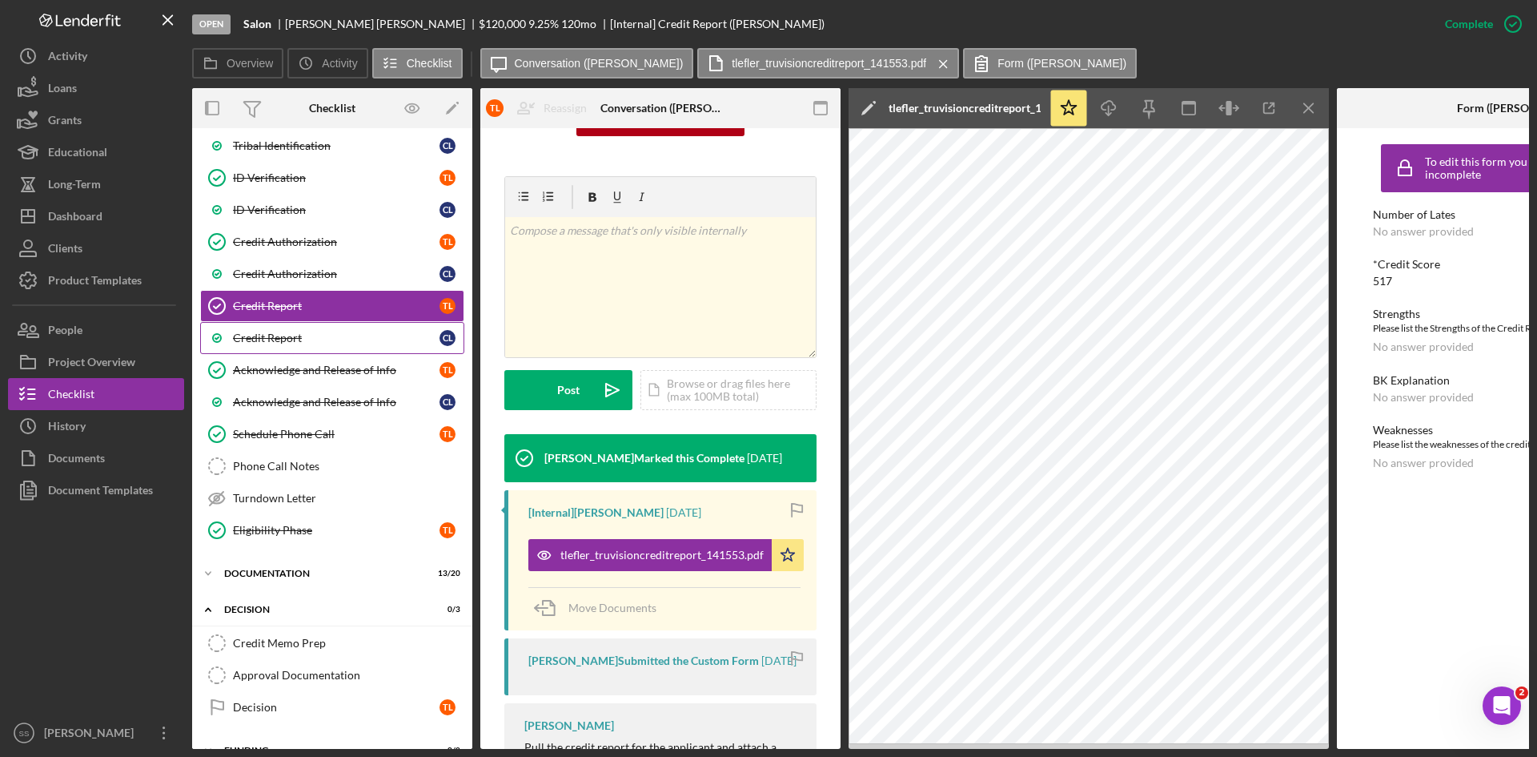
click at [275, 342] on div "Credit Report" at bounding box center [336, 337] width 207 height 13
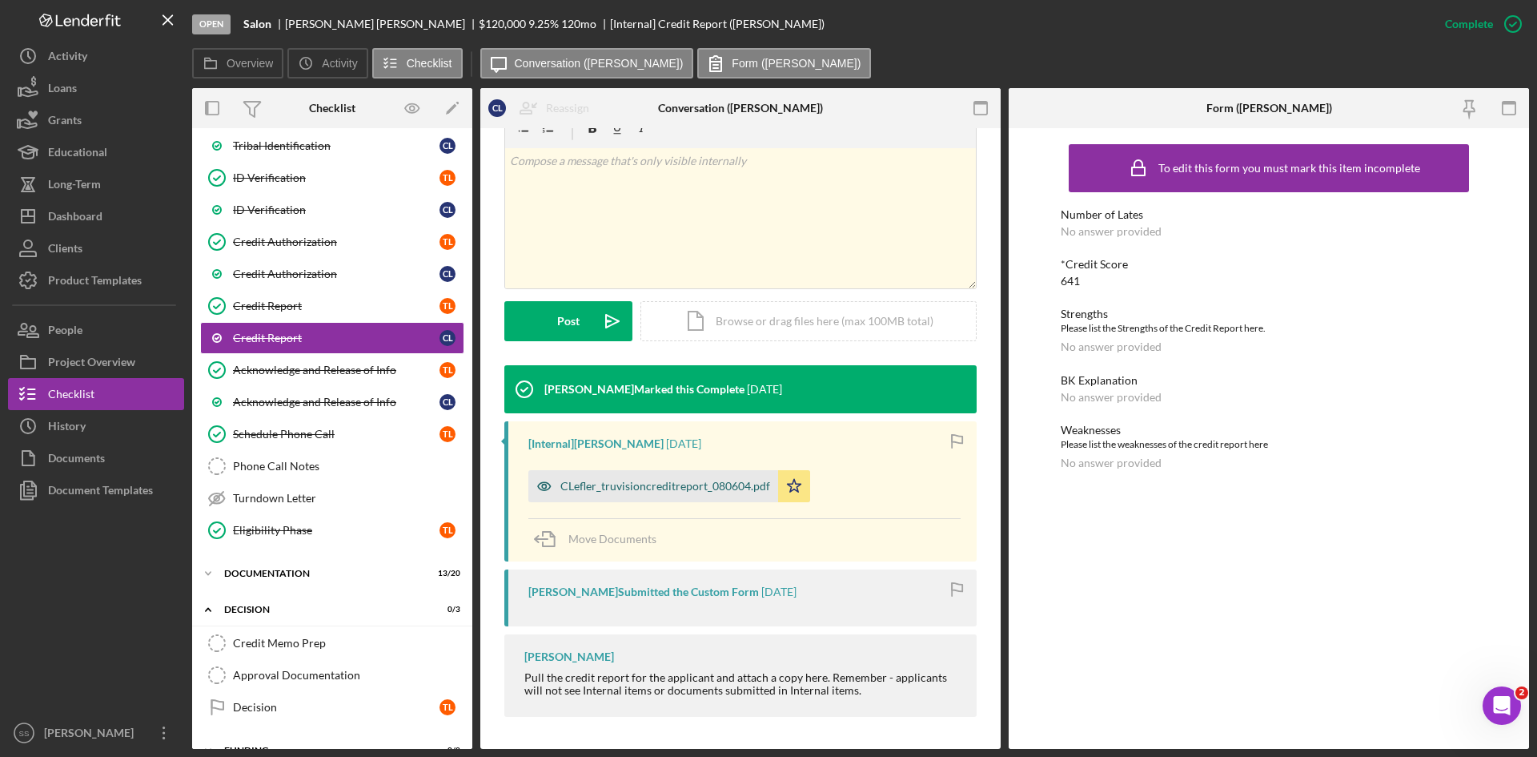
click at [624, 485] on div "CLefler_truvisioncreditreport_080604.pdf" at bounding box center [665, 486] width 210 height 13
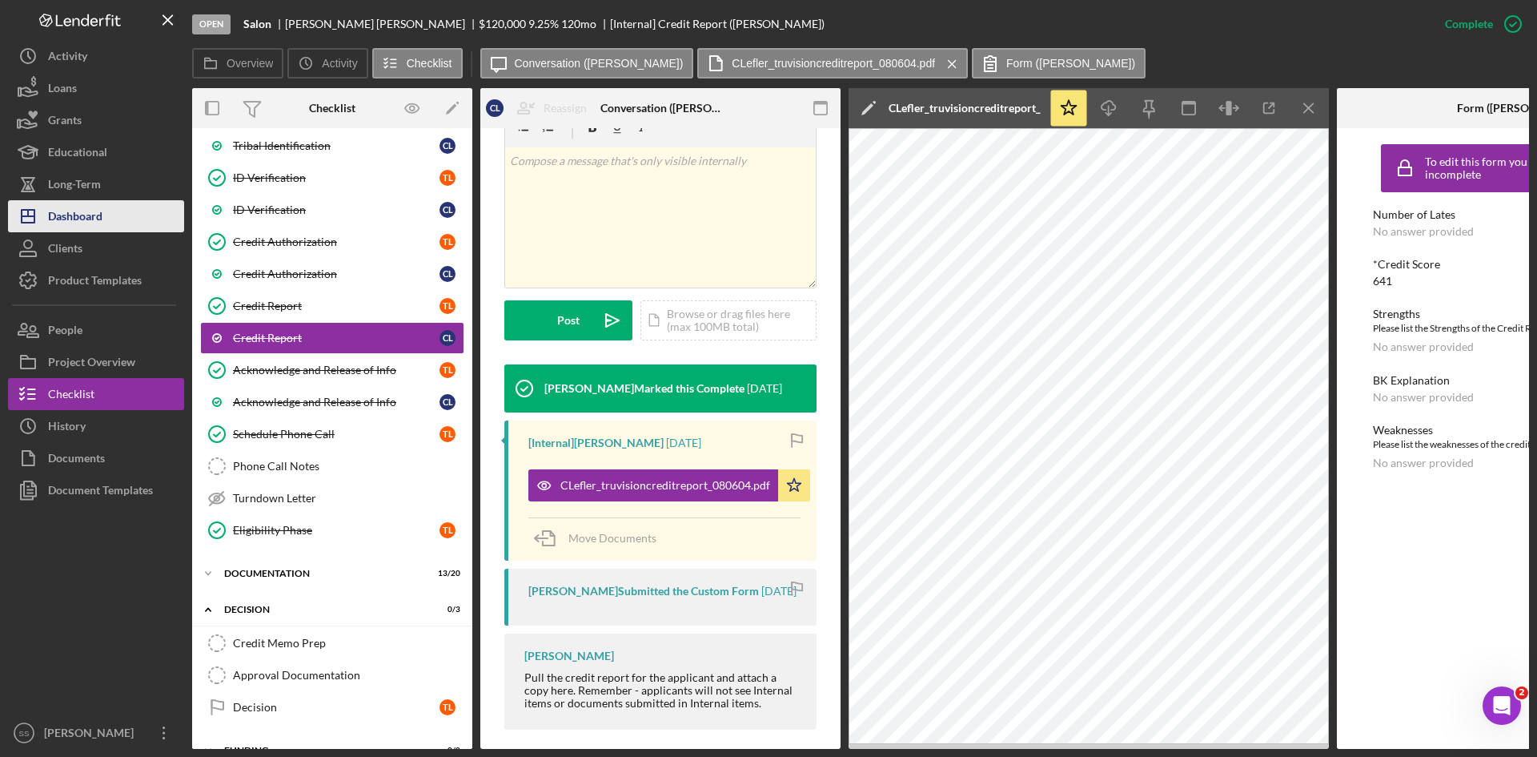
click at [86, 223] on div "Dashboard" at bounding box center [75, 218] width 54 height 36
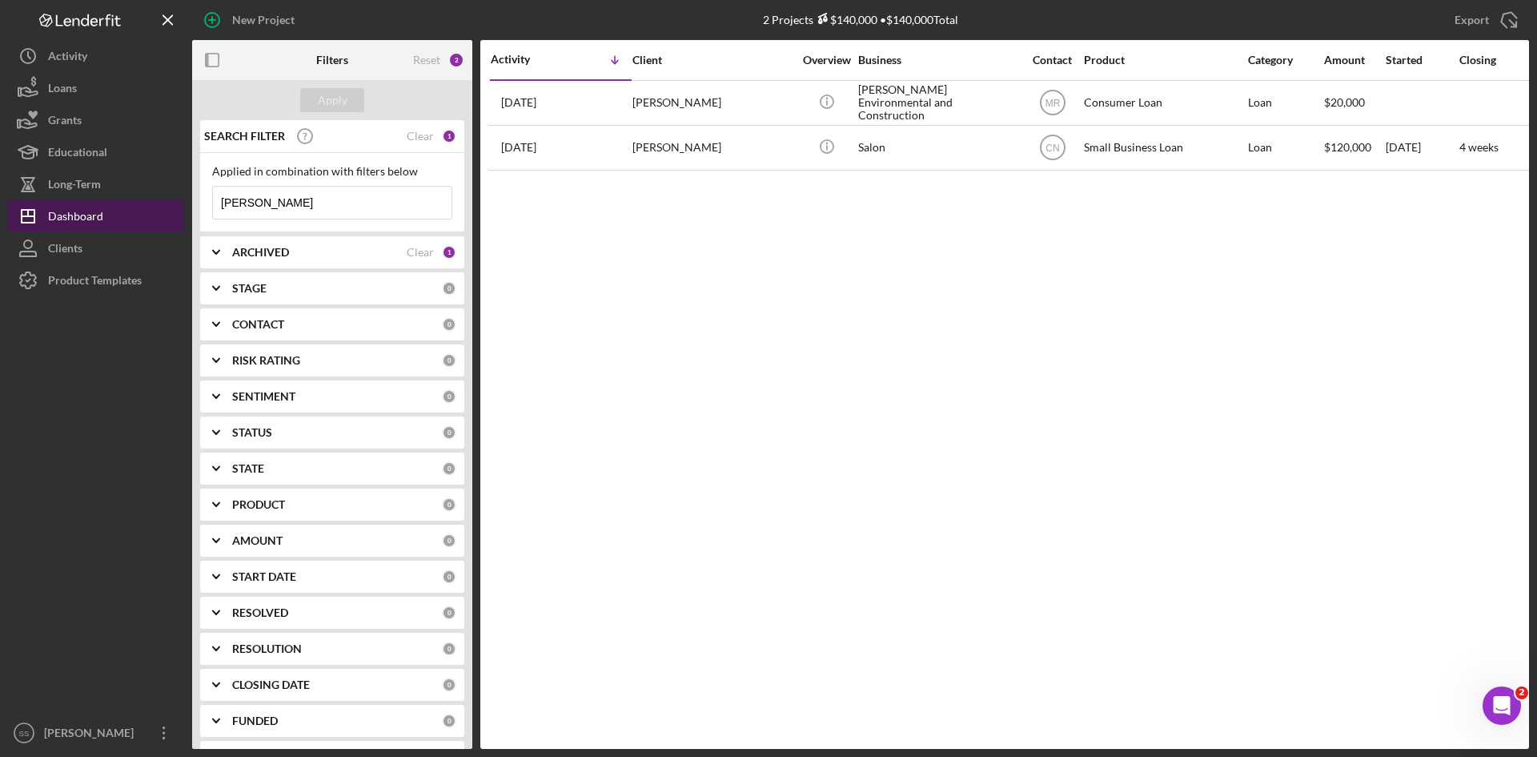
drag, startPoint x: 275, startPoint y: 207, endPoint x: 97, endPoint y: 201, distance: 178.6
click at [113, 199] on div "New Project 2 Projects $140,000 • $140,000 Total [PERSON_NAME] Export Icon/Expo…" at bounding box center [768, 374] width 1521 height 749
click at [339, 100] on div "Apply" at bounding box center [333, 100] width 30 height 24
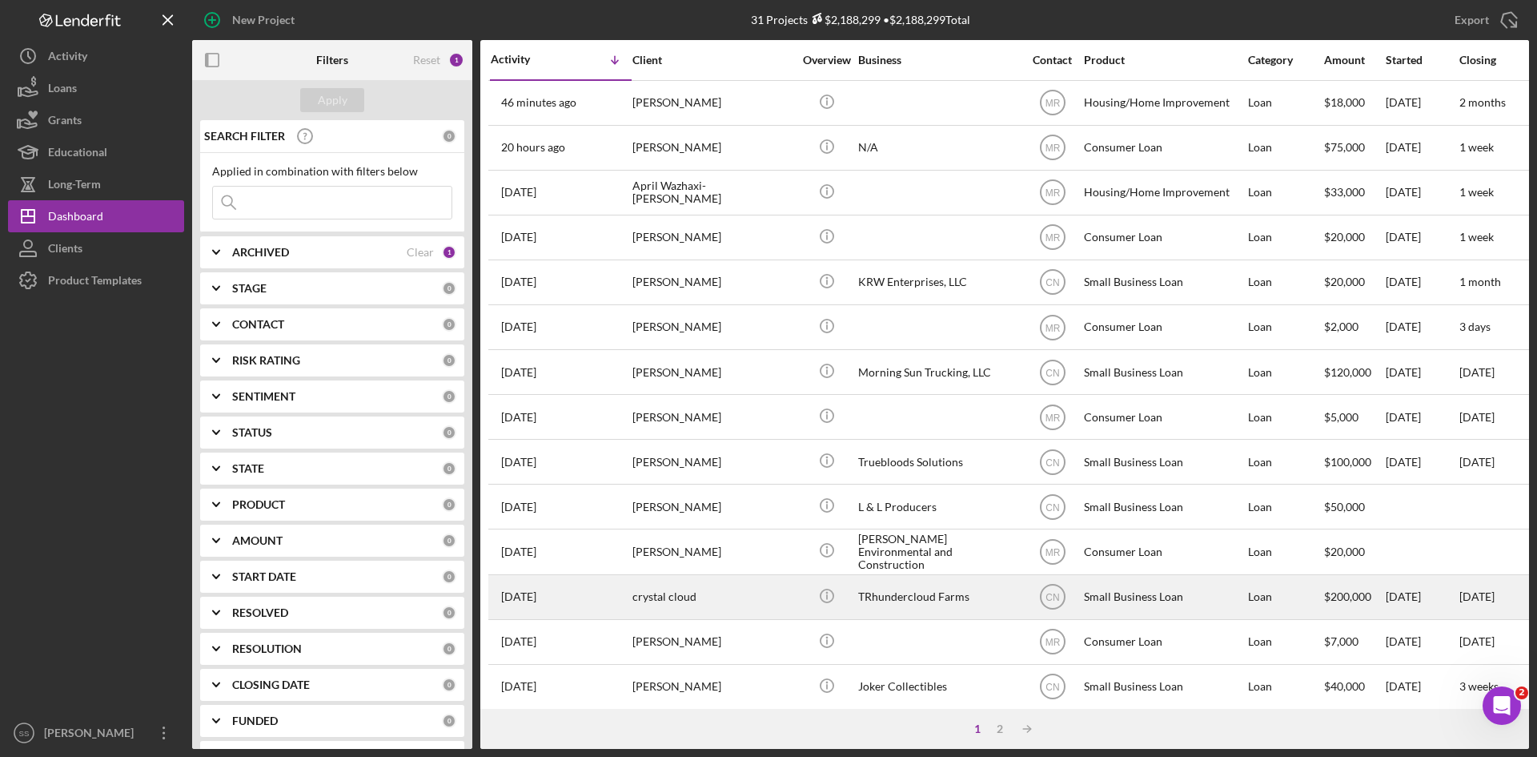
click at [928, 595] on div "TRhundercloud Farms" at bounding box center [938, 597] width 160 height 42
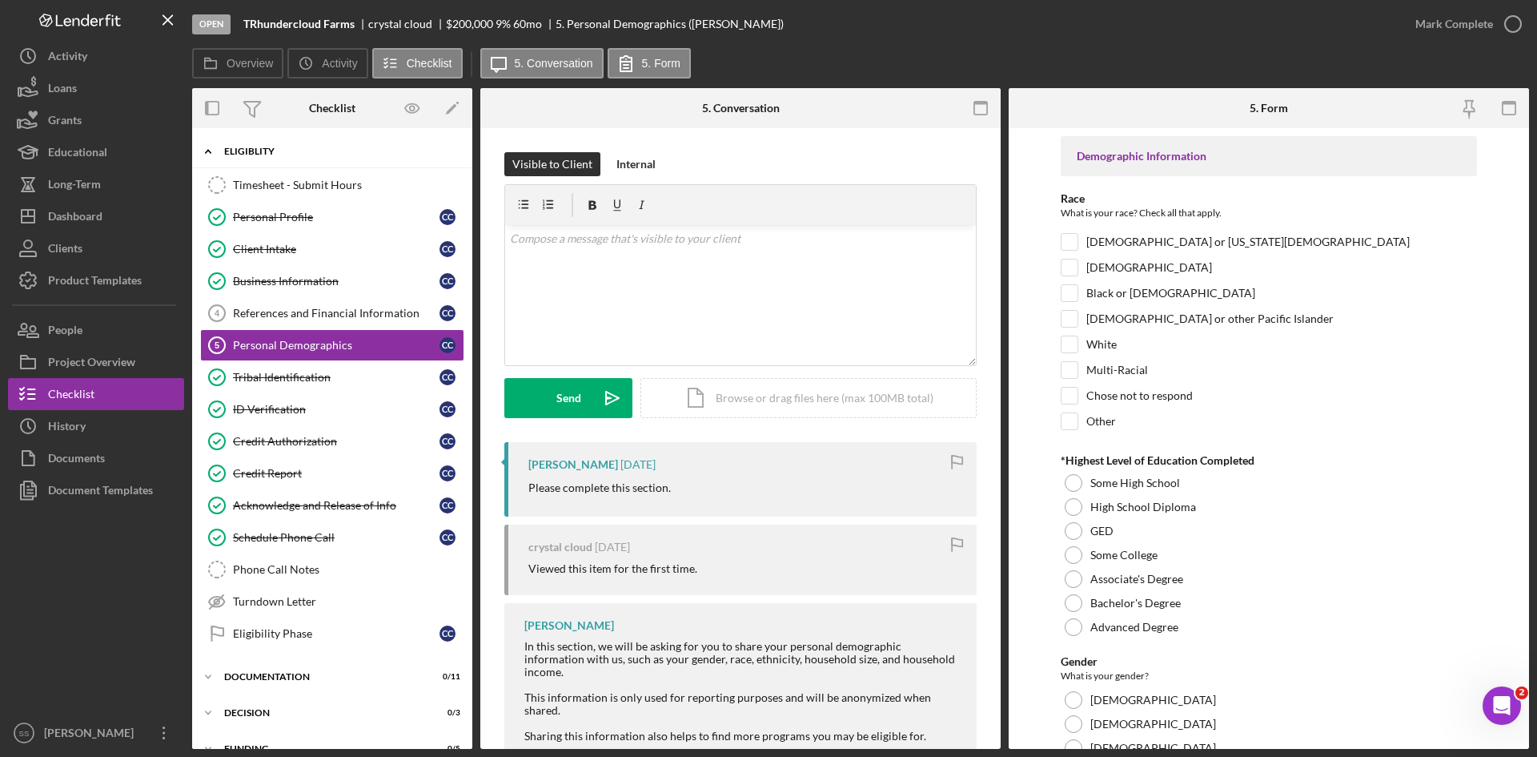
click at [209, 152] on icon "Icon/Expander" at bounding box center [208, 151] width 32 height 32
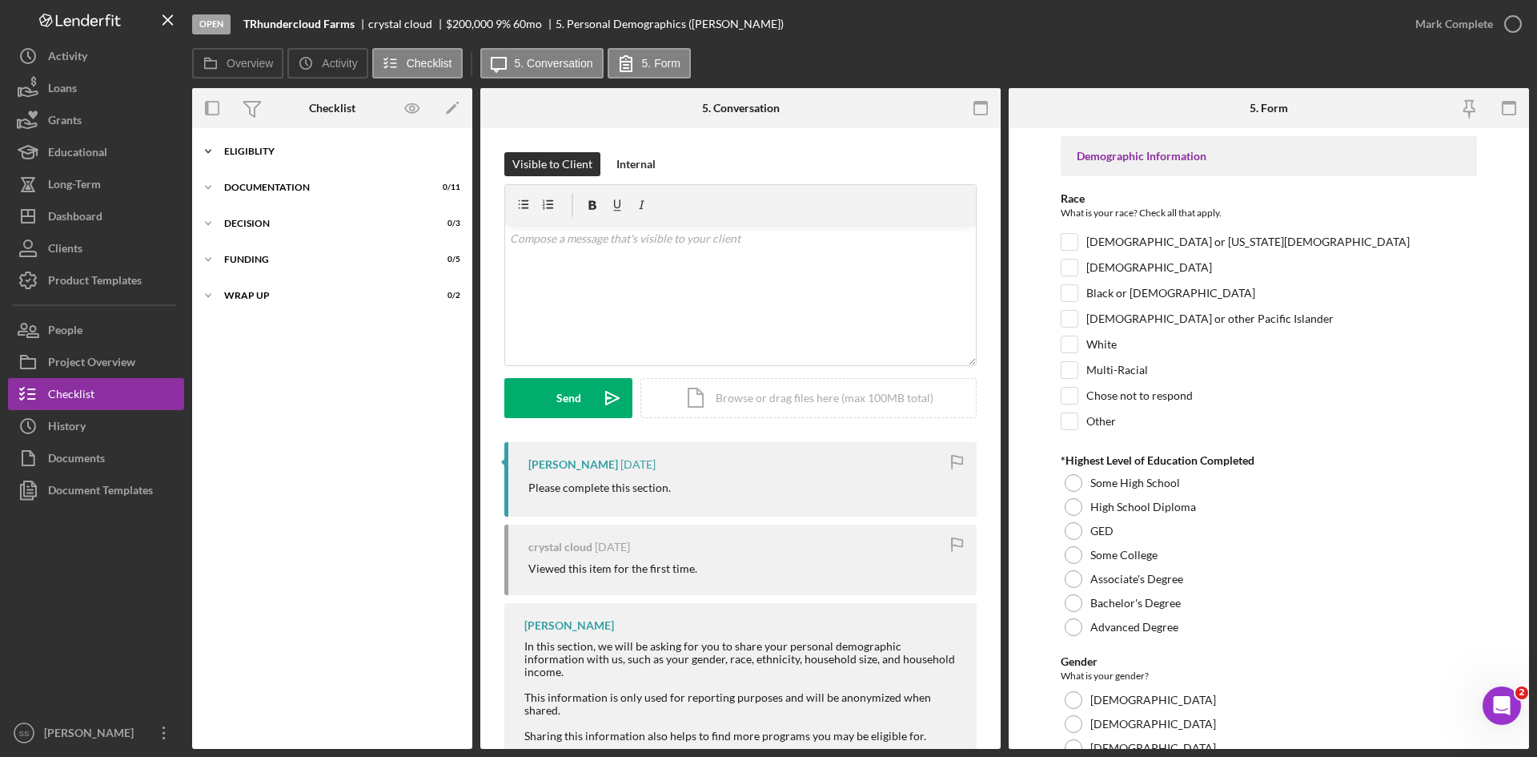
click at [209, 151] on polyline at bounding box center [208, 151] width 5 height 3
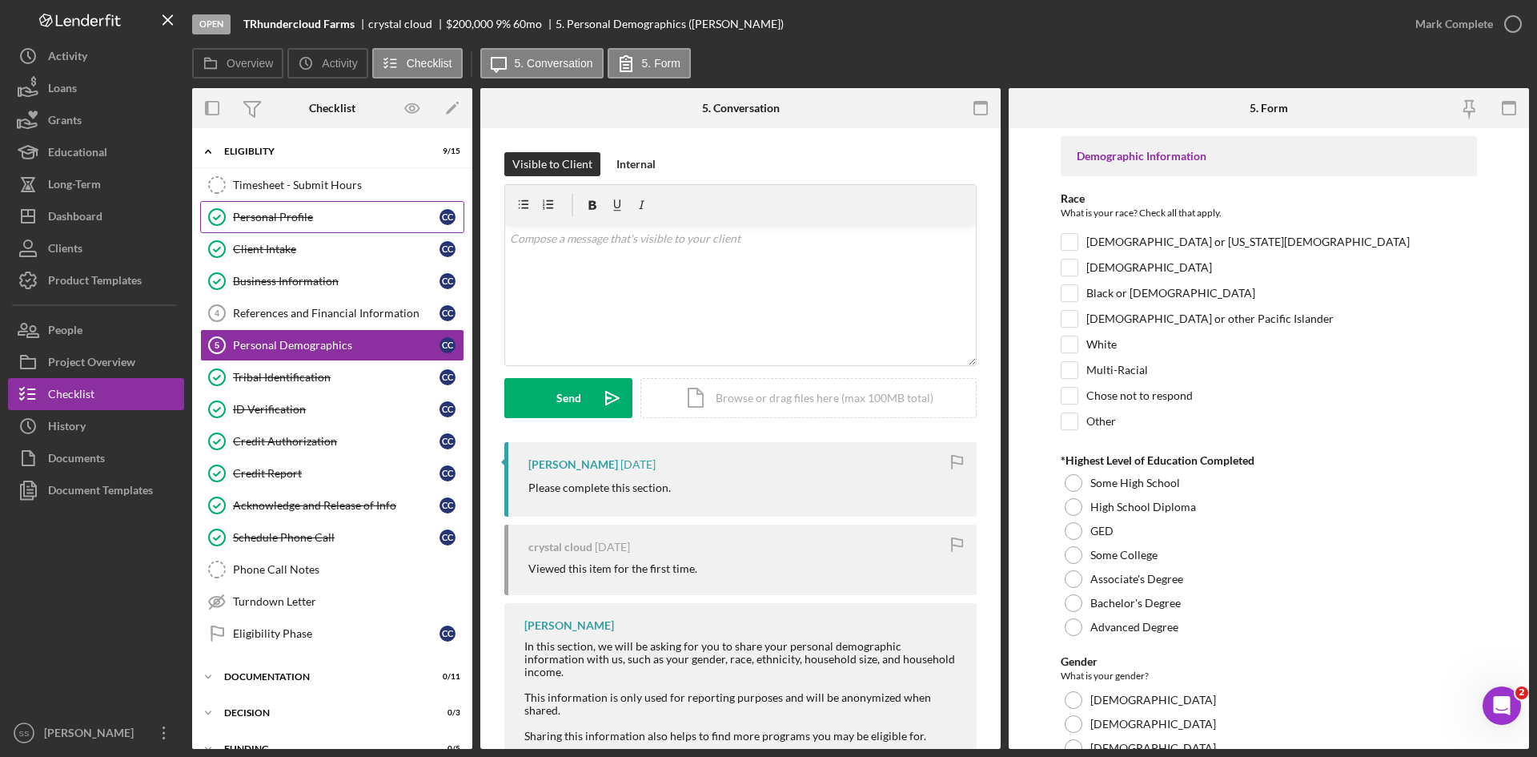
click at [259, 220] on div "Personal Profile" at bounding box center [336, 217] width 207 height 13
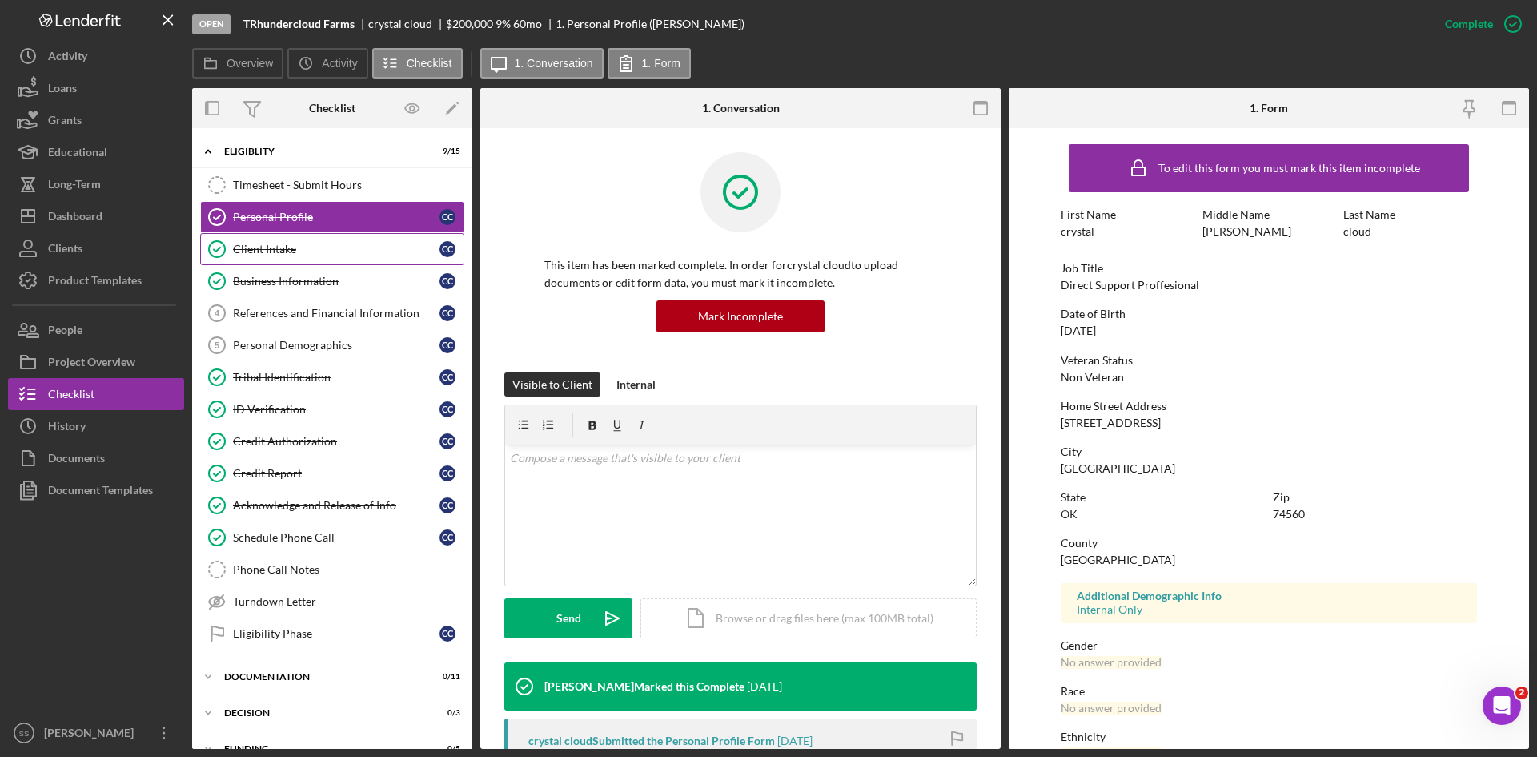
click at [260, 243] on div "Client Intake" at bounding box center [336, 249] width 207 height 13
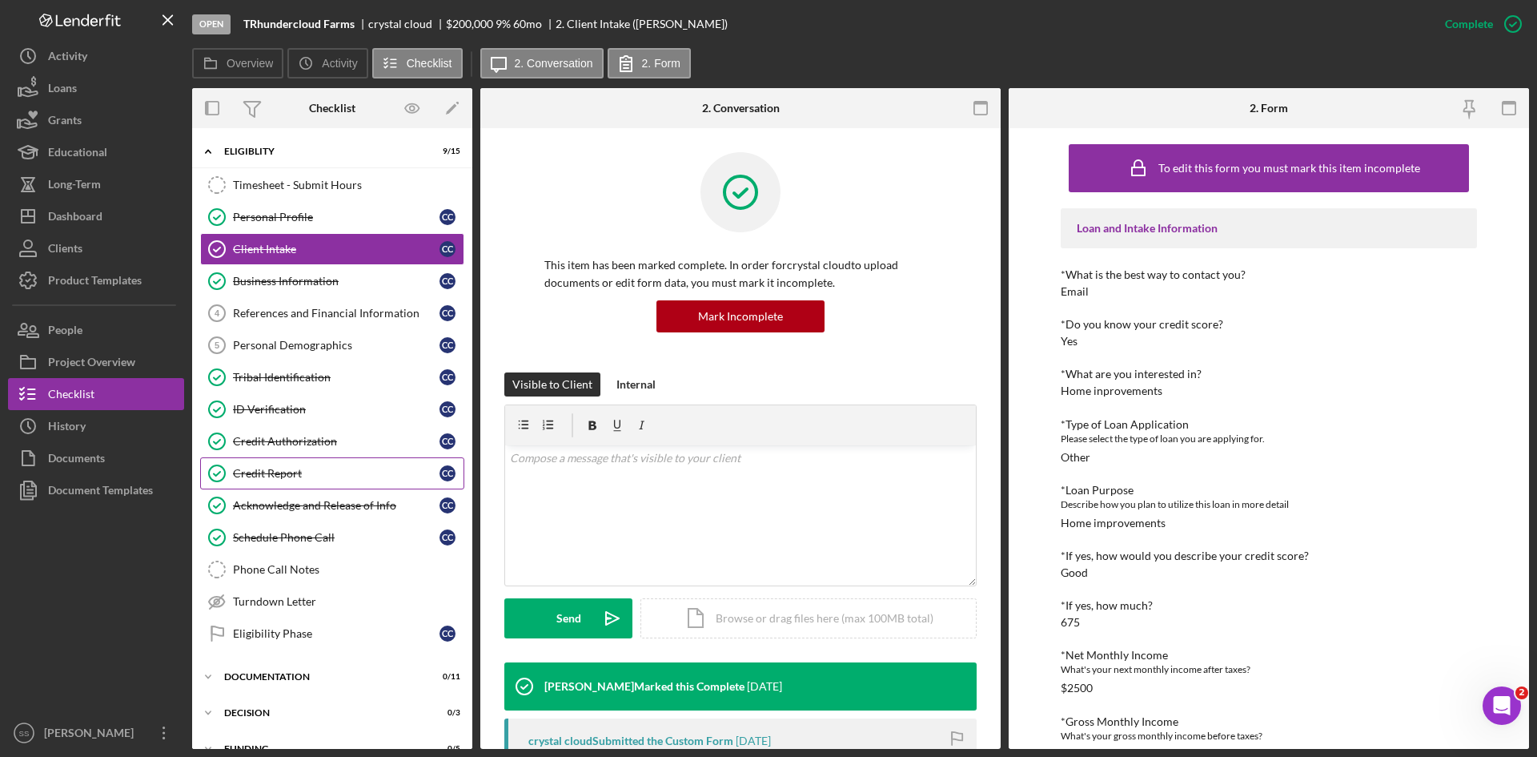
click at [280, 472] on div "Credit Report" at bounding box center [336, 473] width 207 height 13
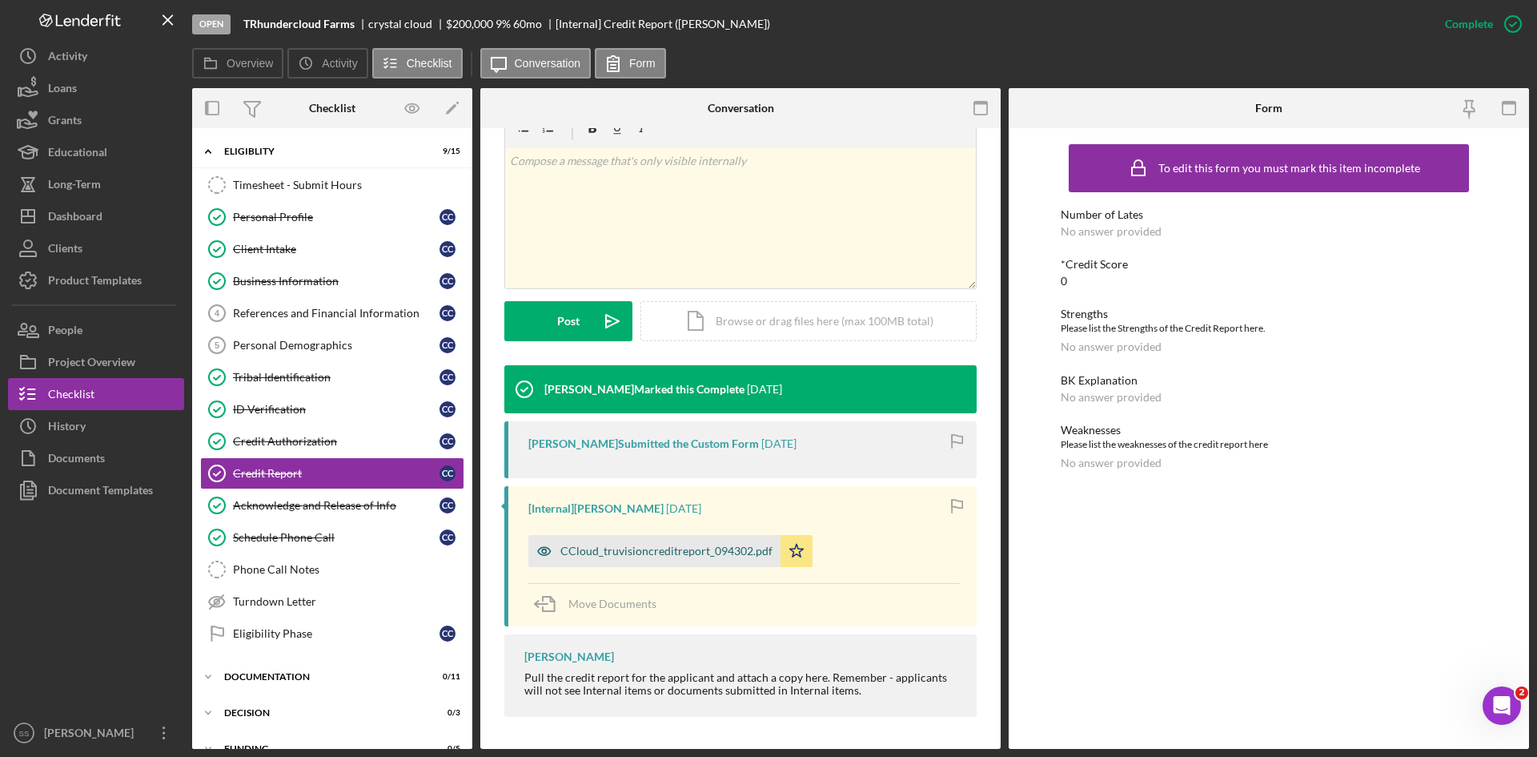
click at [683, 552] on div "CCloud_truvisioncreditreport_094302.pdf" at bounding box center [666, 550] width 212 height 13
